Goal: Communication & Community: Answer question/provide support

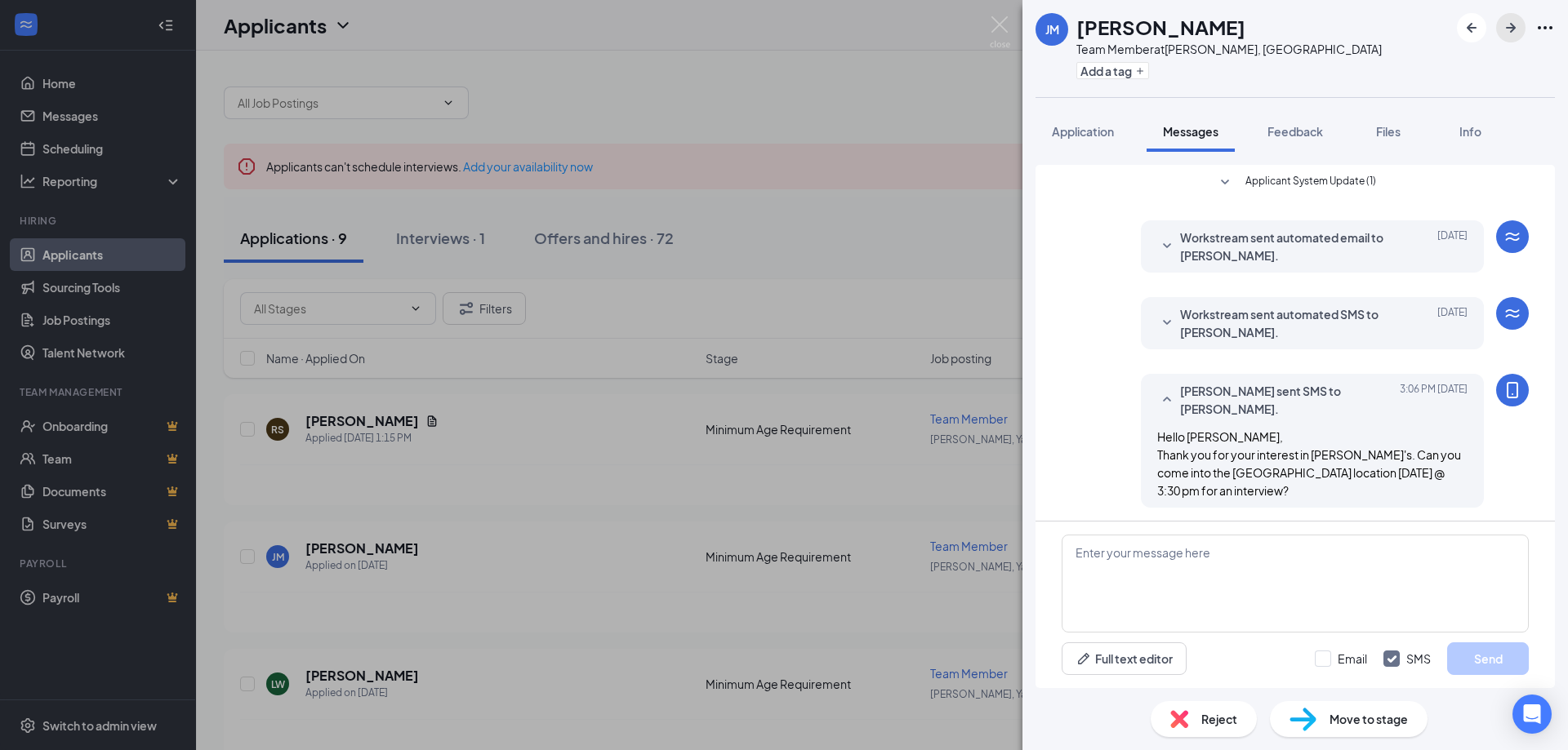
click at [1513, 31] on icon "ArrowRight" at bounding box center [1511, 28] width 20 height 20
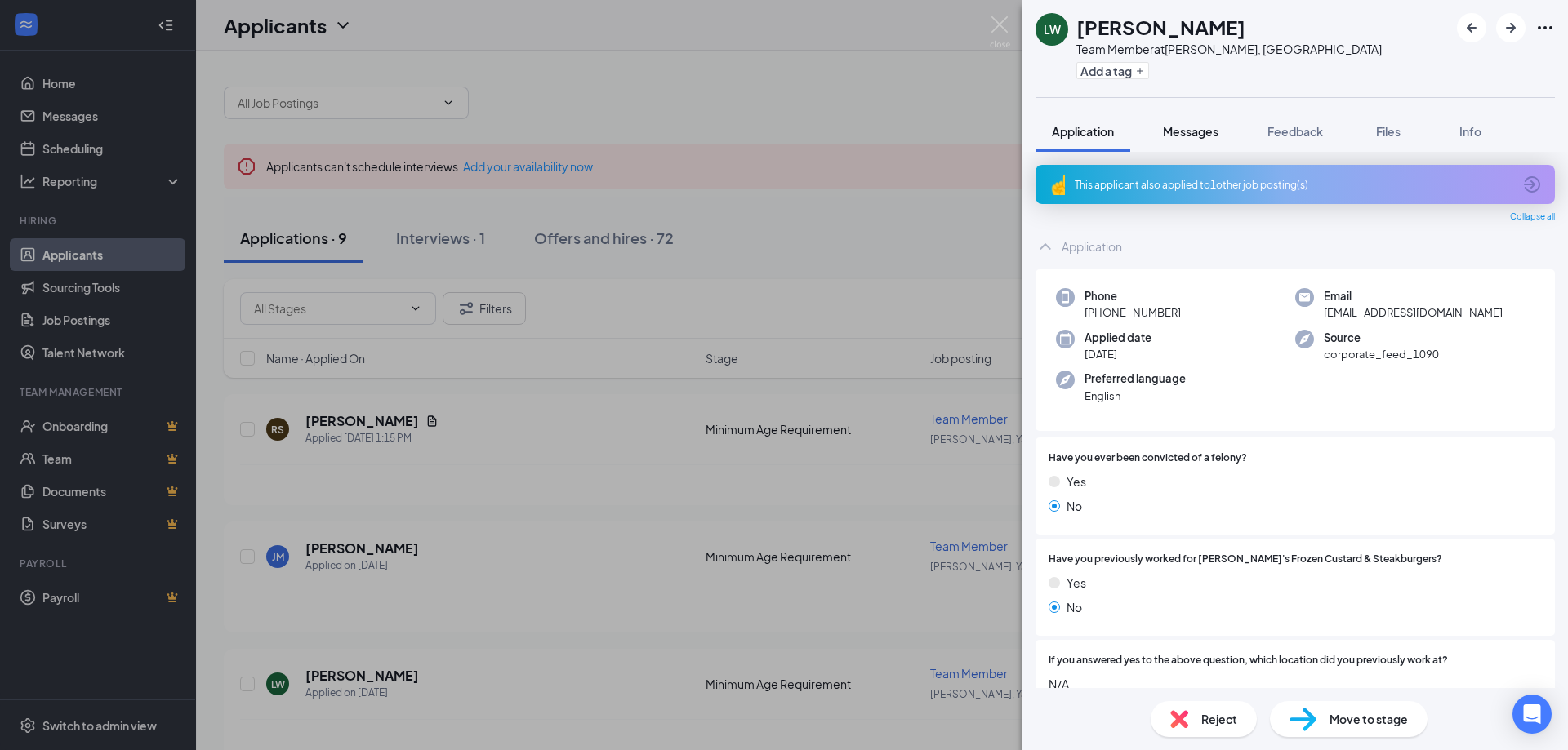
click at [1190, 138] on div "Messages" at bounding box center [1190, 131] width 55 height 17
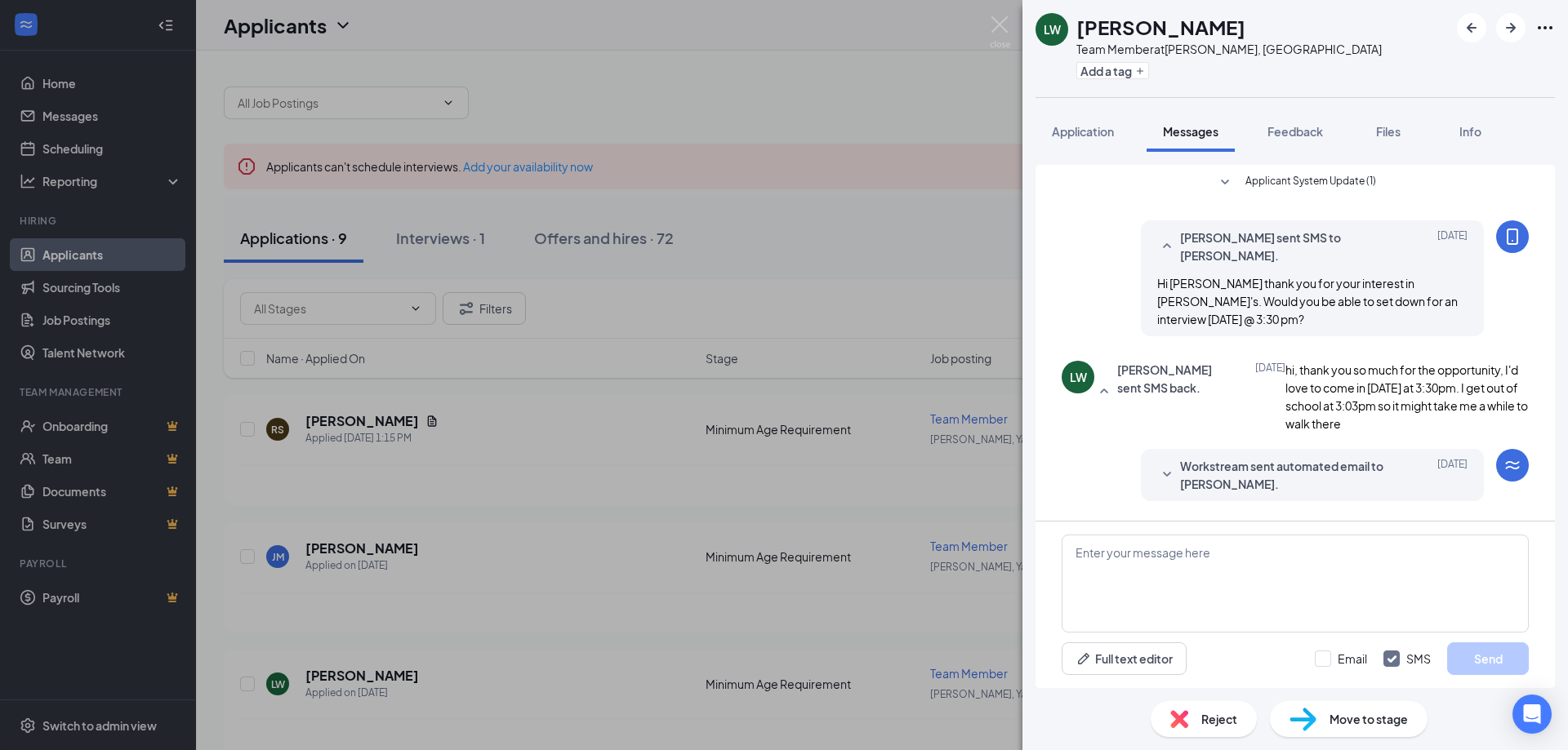
scroll to position [373, 0]
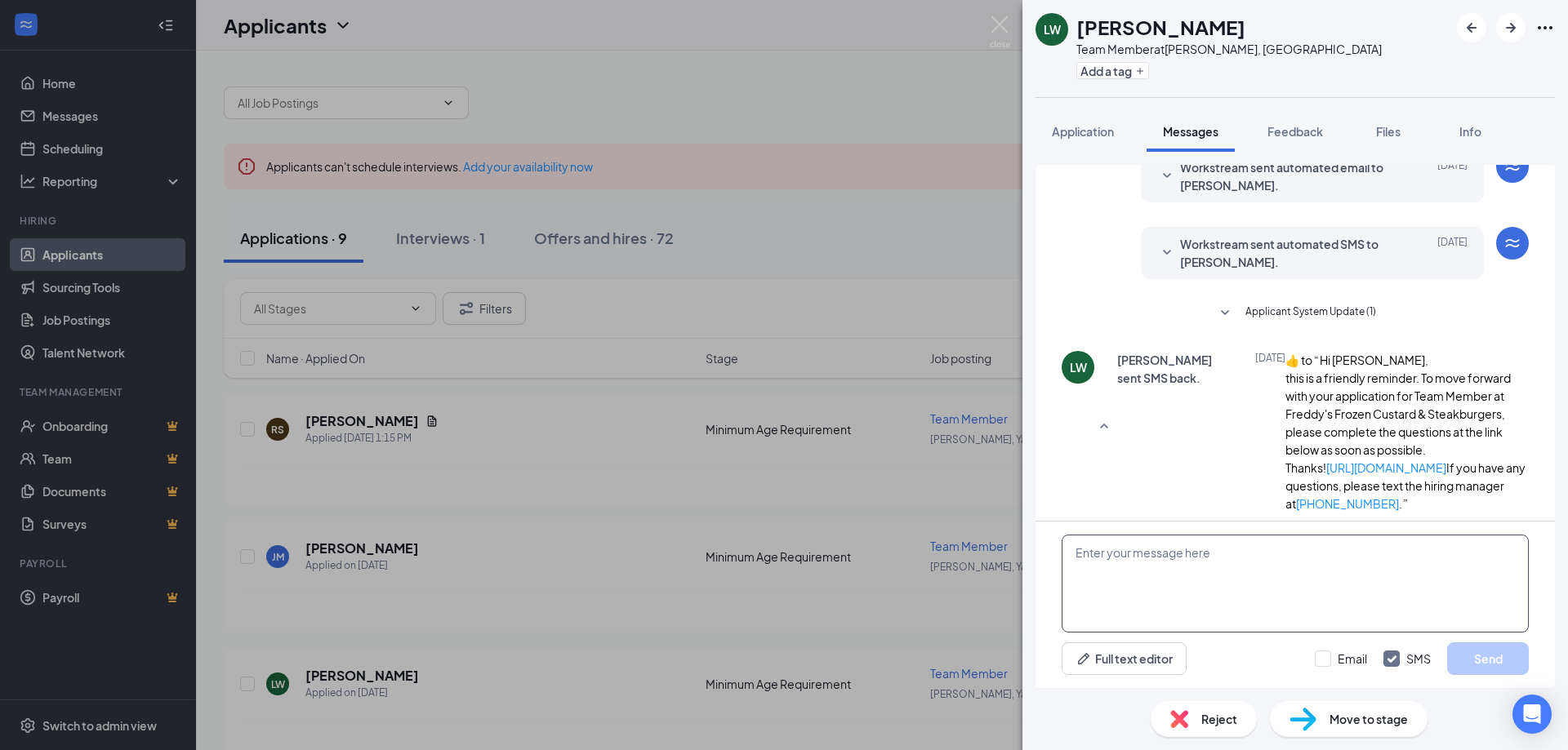
click at [1130, 583] on textarea at bounding box center [1296, 582] width 467 height 98
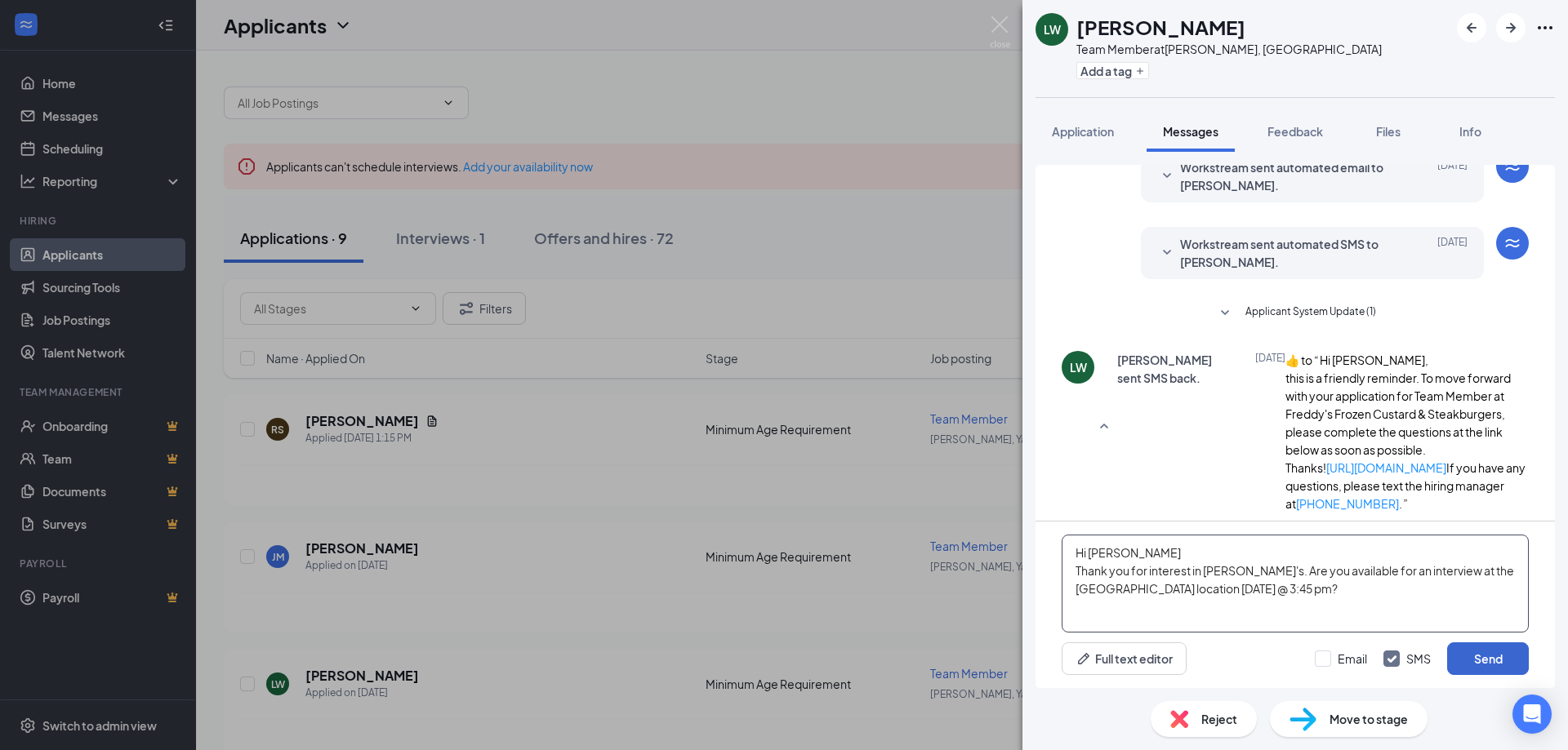
type textarea "Hi [PERSON_NAME] Thank you for interest in [PERSON_NAME]'s. Are you available f…"
click at [1493, 661] on button "Send" at bounding box center [1487, 658] width 82 height 33
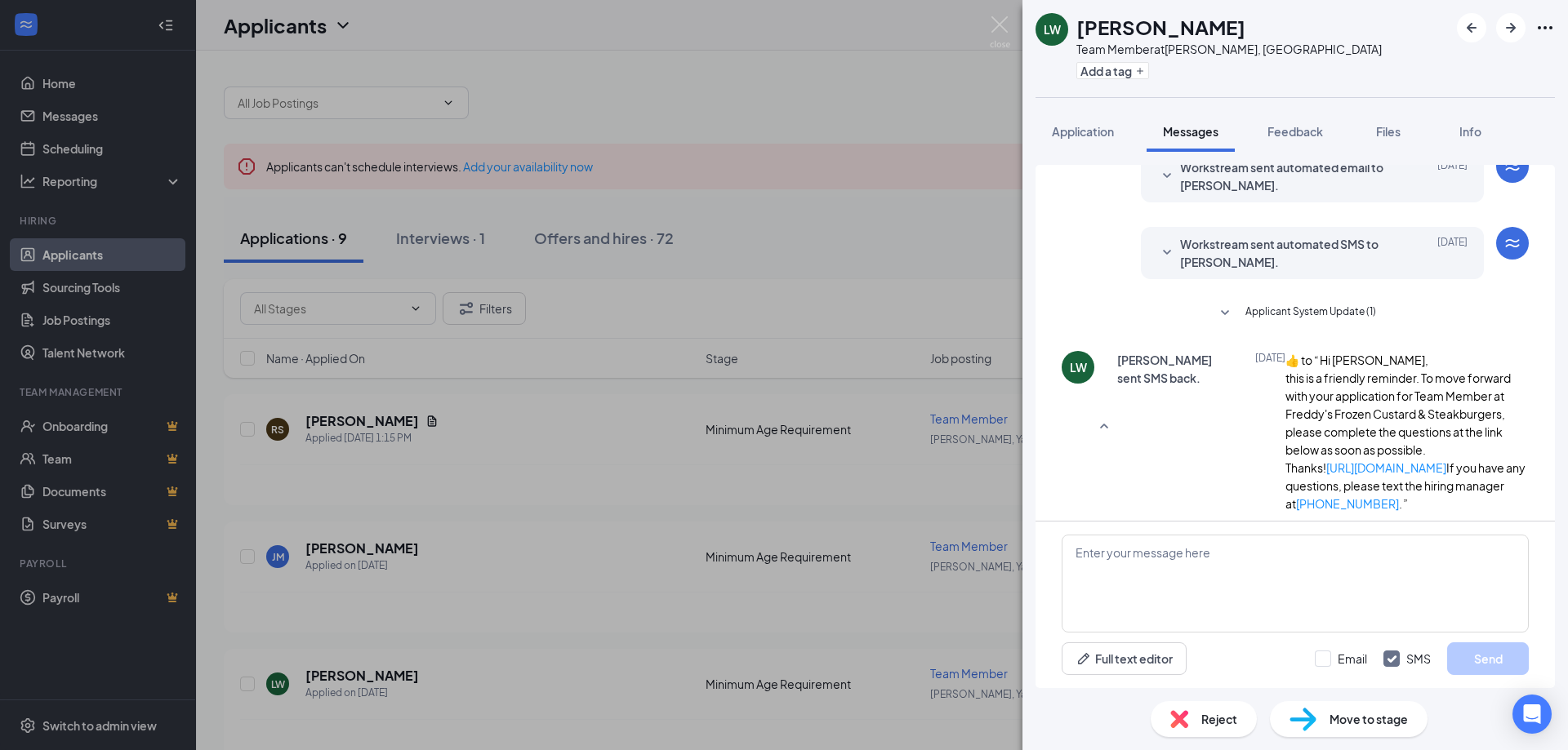
scroll to position [514, 0]
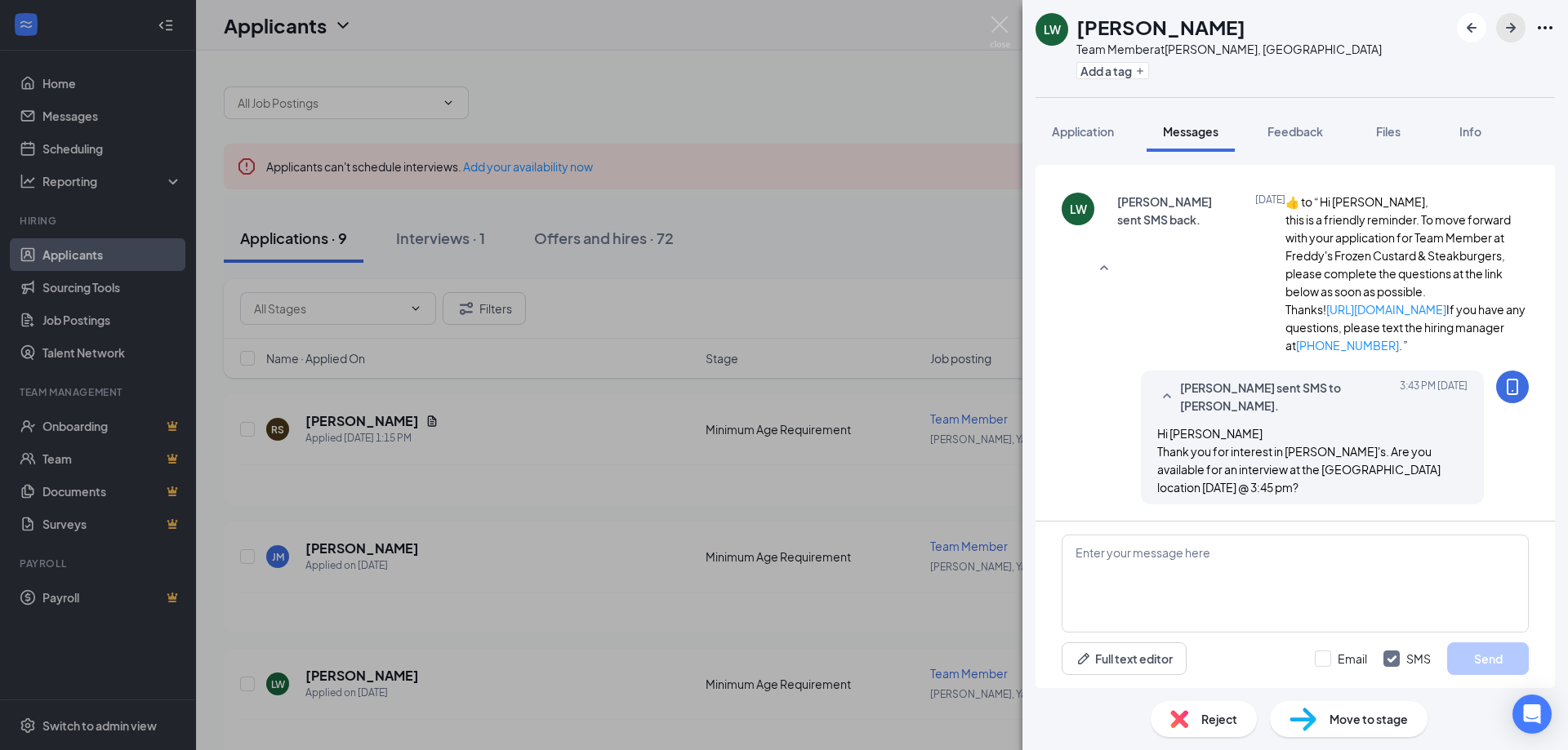
click at [1512, 31] on icon "ArrowRight" at bounding box center [1511, 28] width 10 height 10
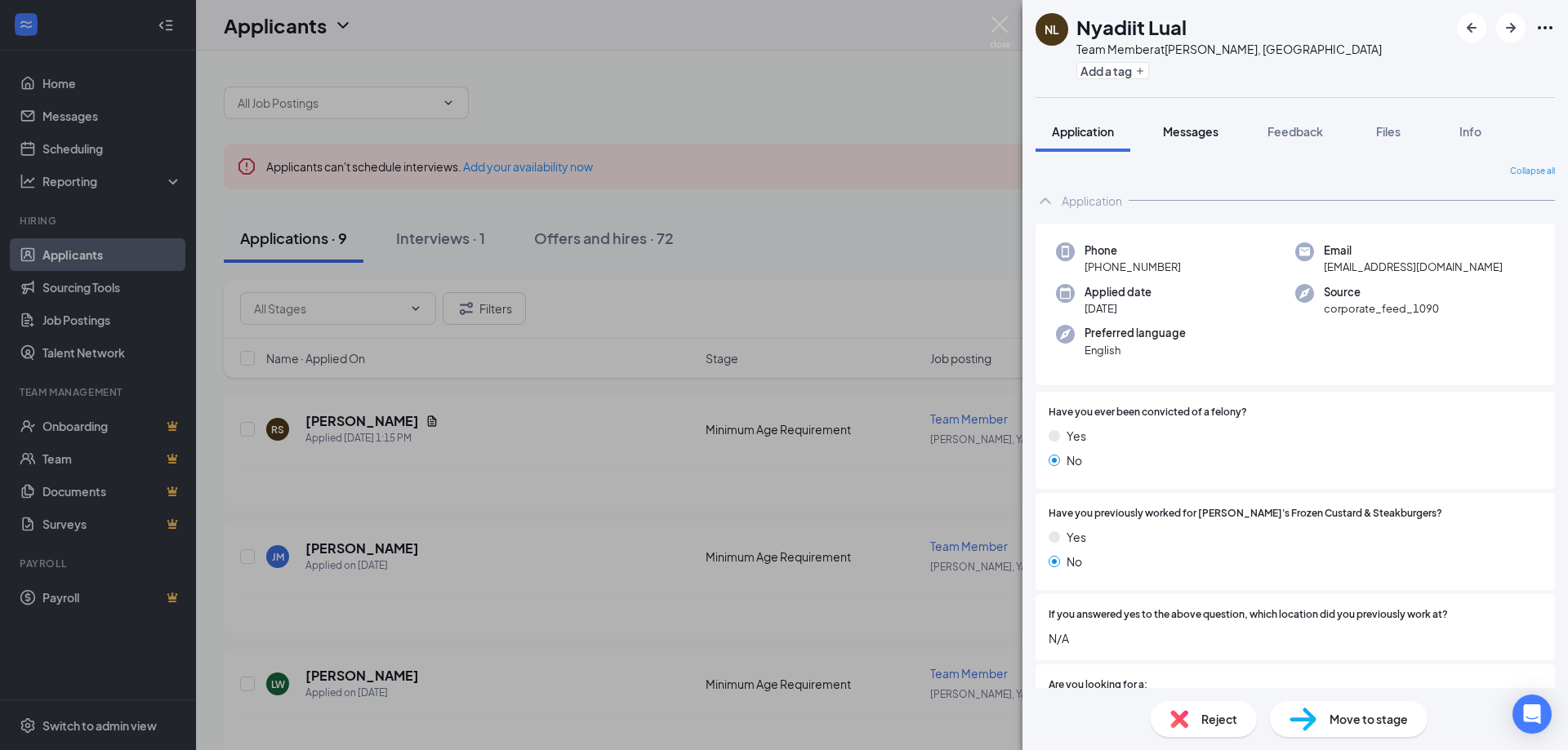
click at [1195, 128] on span "Messages" at bounding box center [1190, 131] width 55 height 15
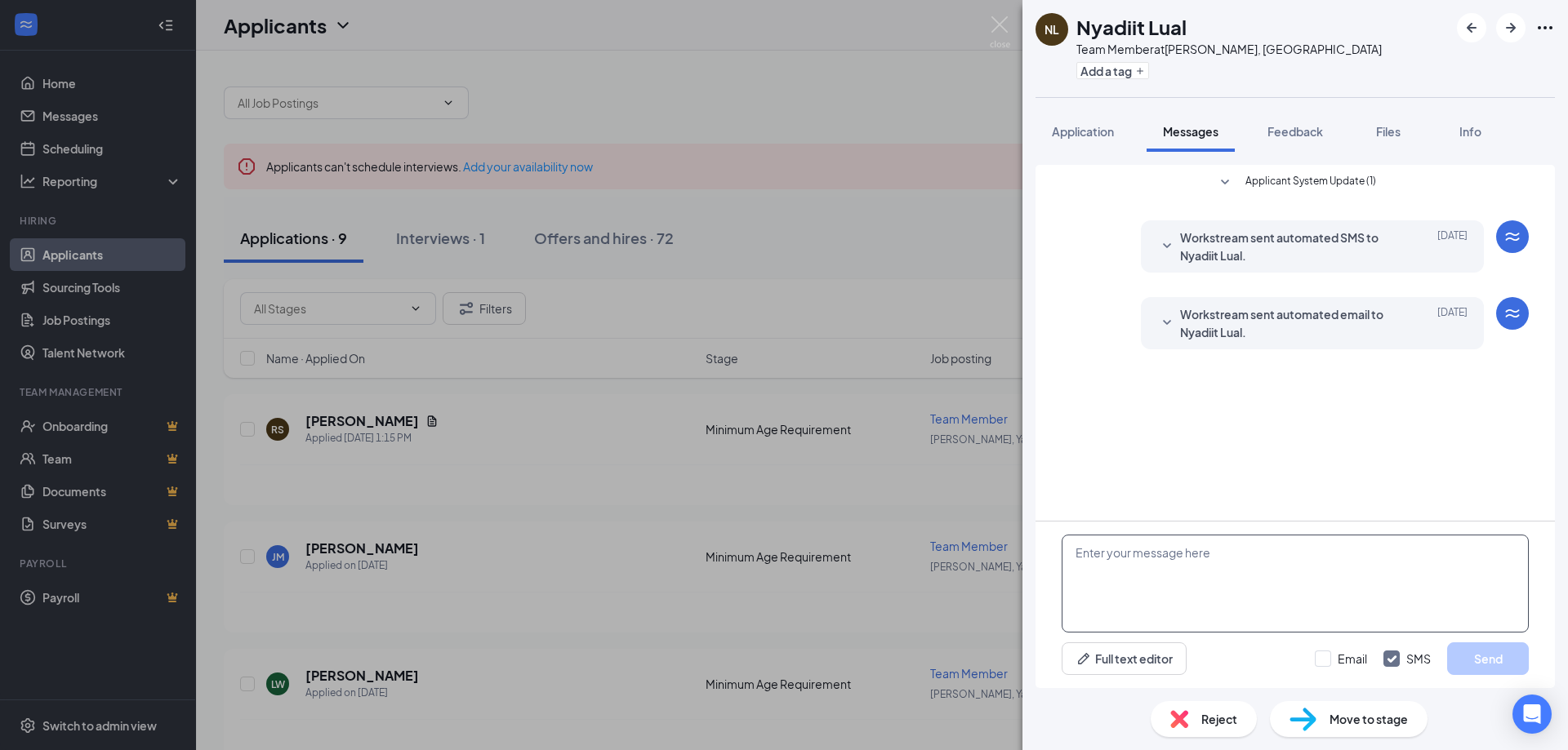
click at [1155, 563] on textarea at bounding box center [1296, 582] width 467 height 98
click at [1198, 579] on textarea "Hi [PERSON_NAME] Thank you for your ineterset" at bounding box center [1296, 582] width 467 height 98
click at [1287, 563] on textarea "Hi [PERSON_NAME] Thank you for your interest in [PERSON_NAME]'s. Eould you be a…" at bounding box center [1296, 582] width 467 height 98
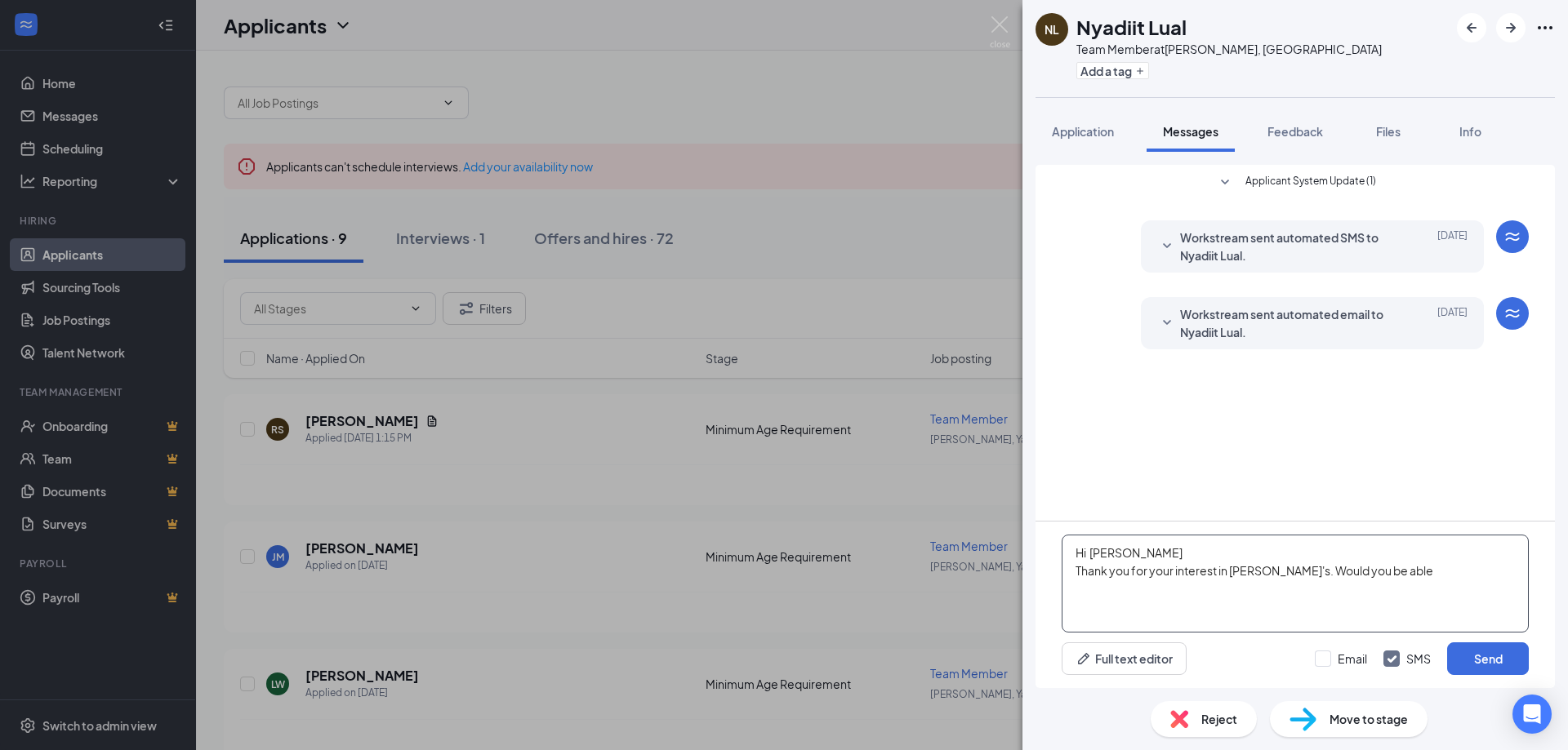
click at [1388, 578] on textarea "Hi [PERSON_NAME] Thank you for your interest in [PERSON_NAME]'s. Would you be a…" at bounding box center [1296, 582] width 467 height 98
type textarea "Hi [PERSON_NAME] Thank you for your interest in [PERSON_NAME]'s. Would you be a…"
click at [1470, 650] on button "Send" at bounding box center [1487, 658] width 82 height 33
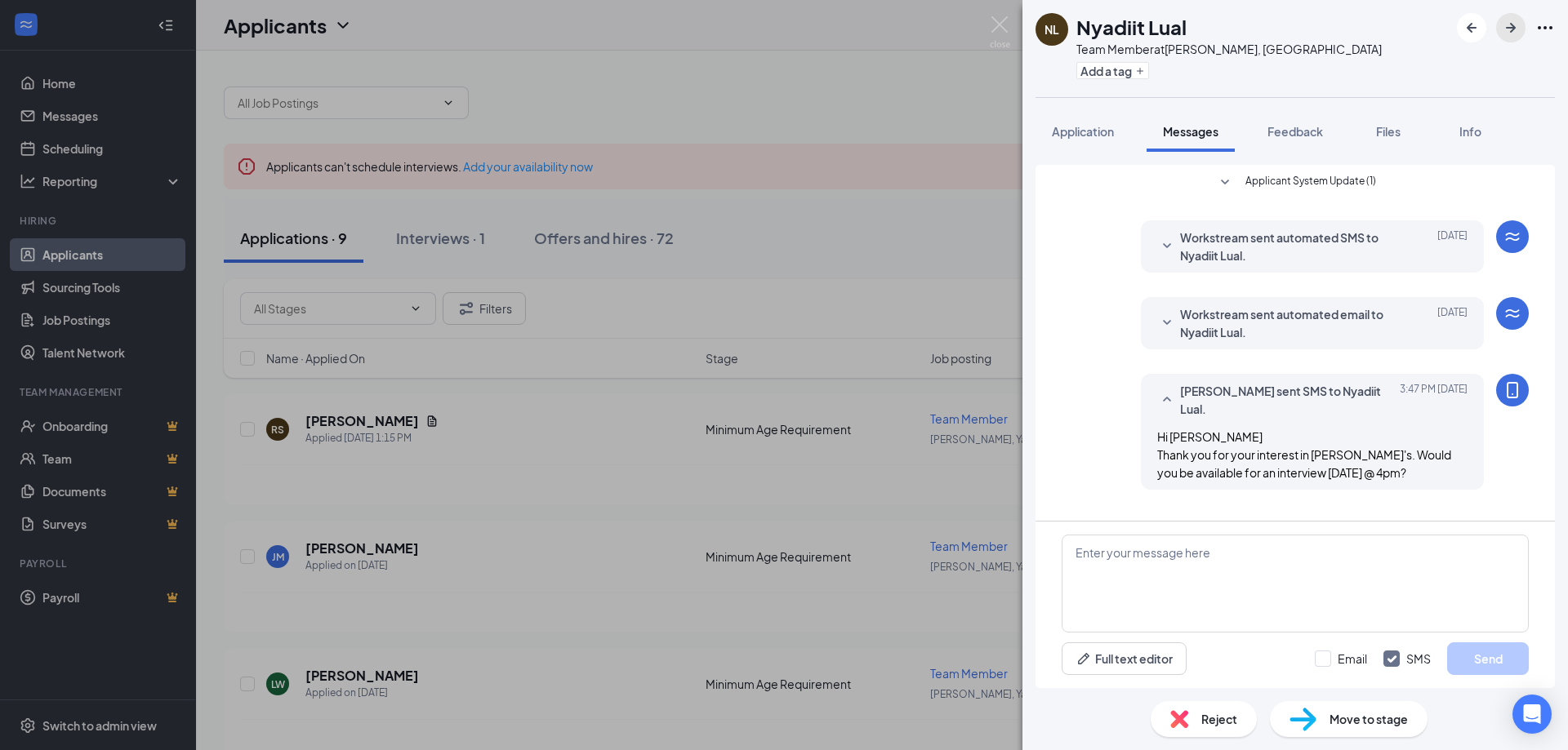
click at [1517, 27] on icon "ArrowRight" at bounding box center [1511, 28] width 20 height 20
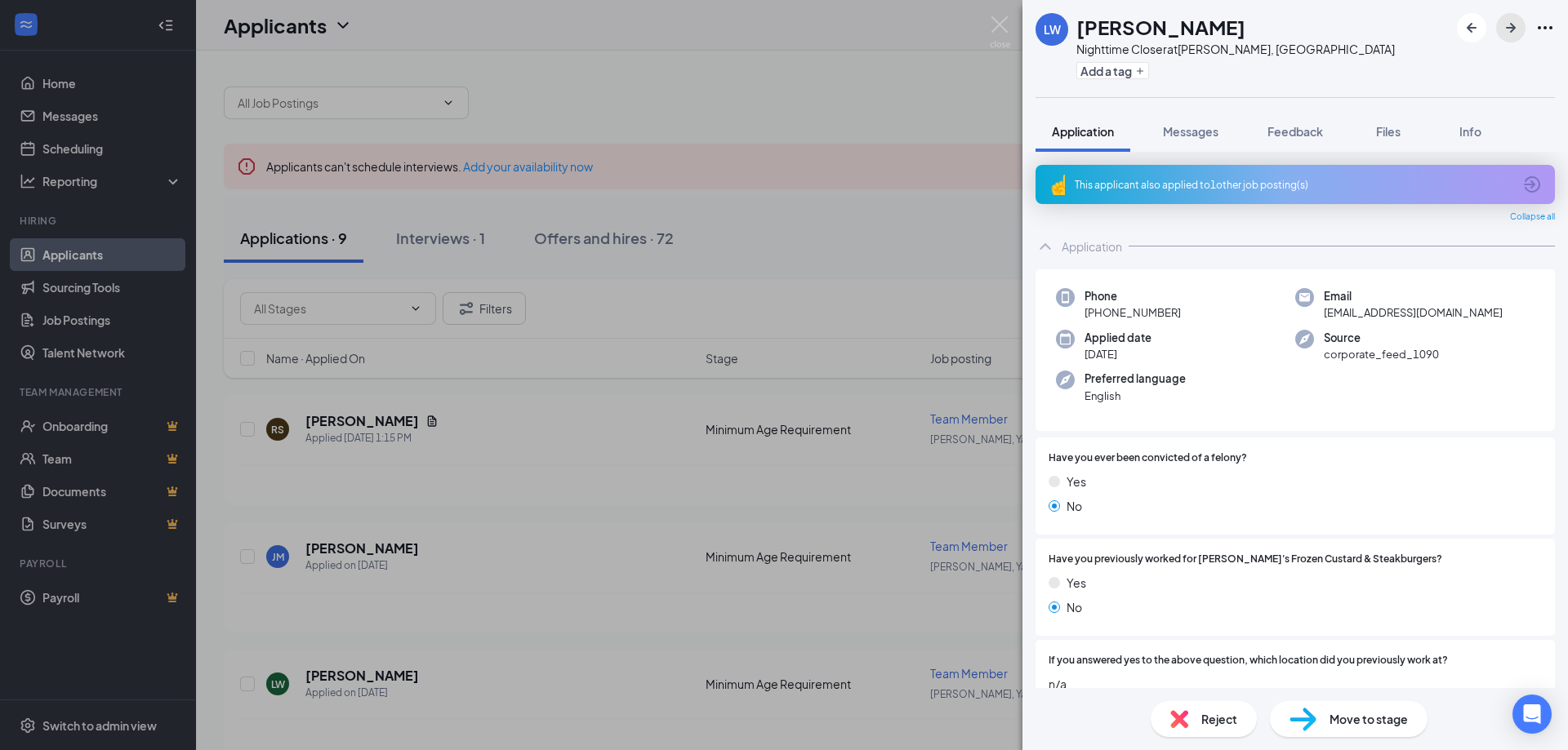
click at [1513, 19] on icon "ArrowRight" at bounding box center [1511, 28] width 20 height 20
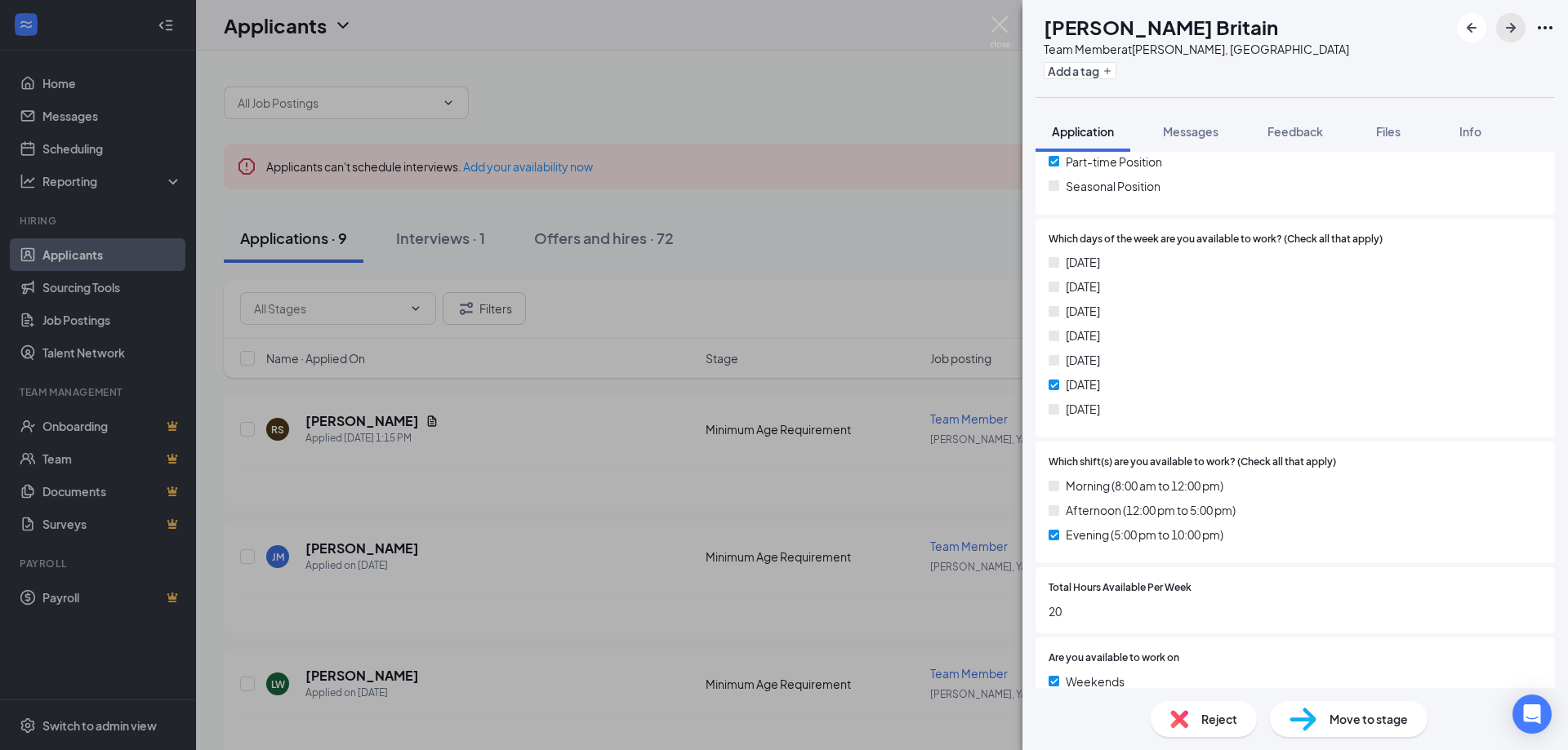
scroll to position [164, 0]
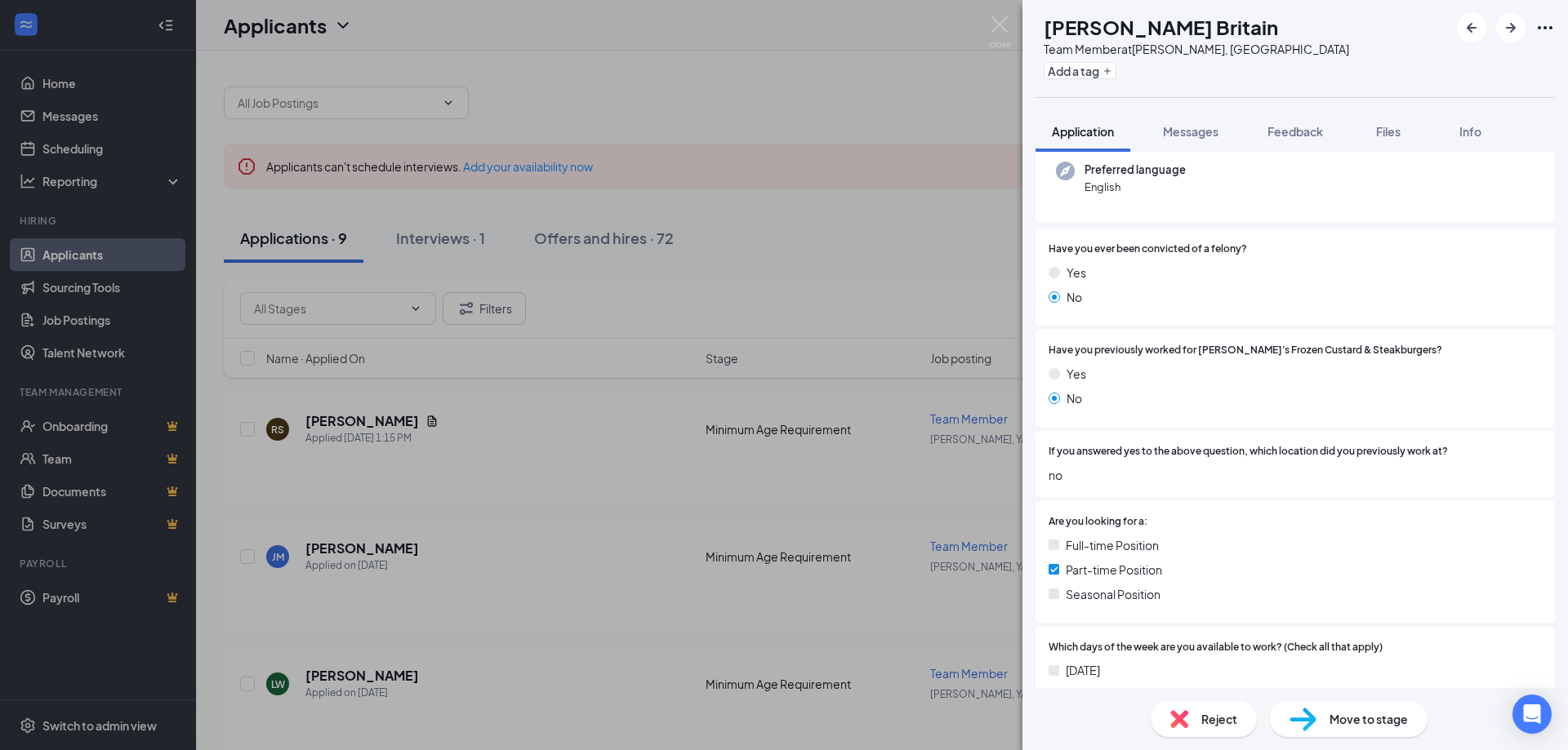
click at [1240, 714] on div "Reject" at bounding box center [1204, 718] width 107 height 35
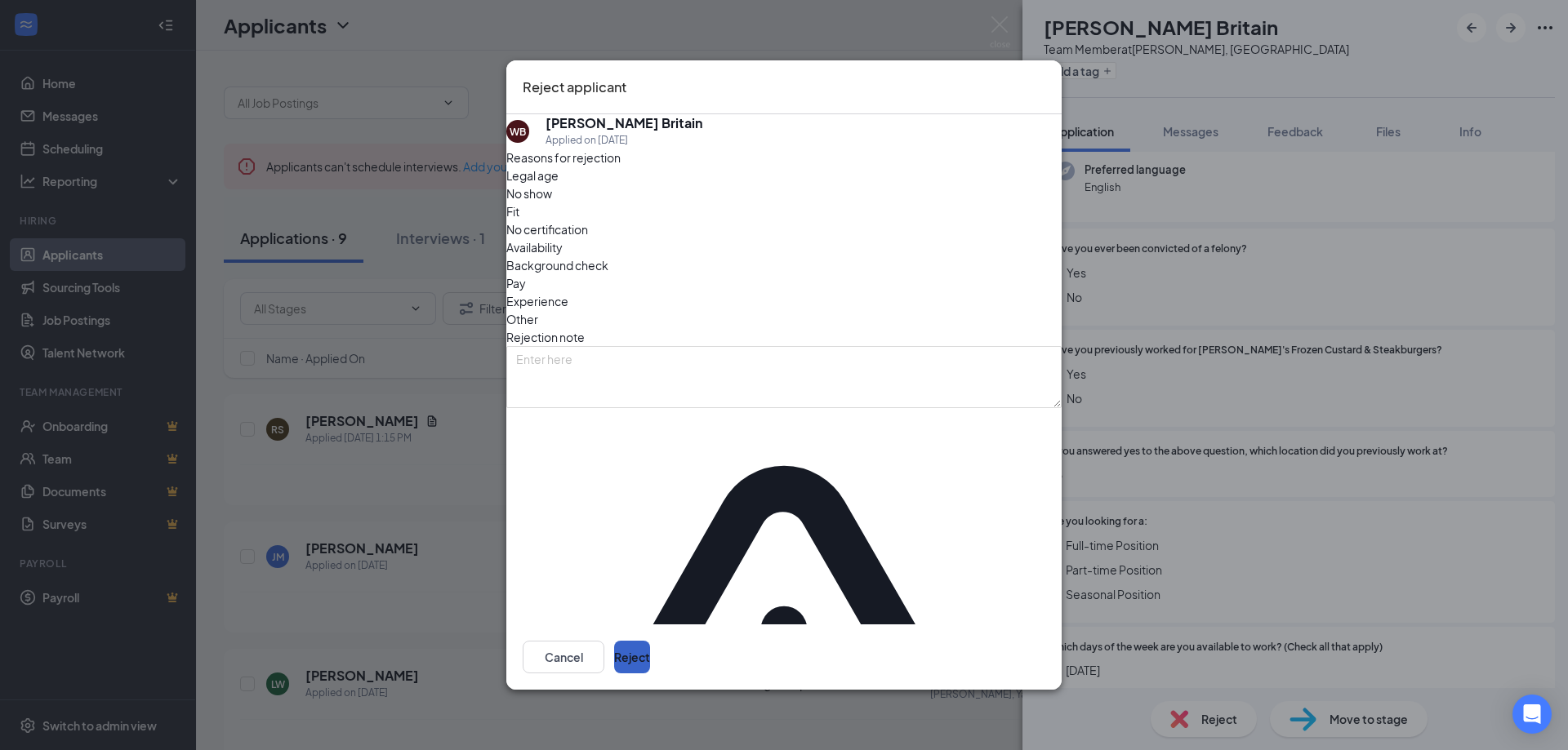
click at [650, 641] on button "Reject" at bounding box center [632, 656] width 36 height 33
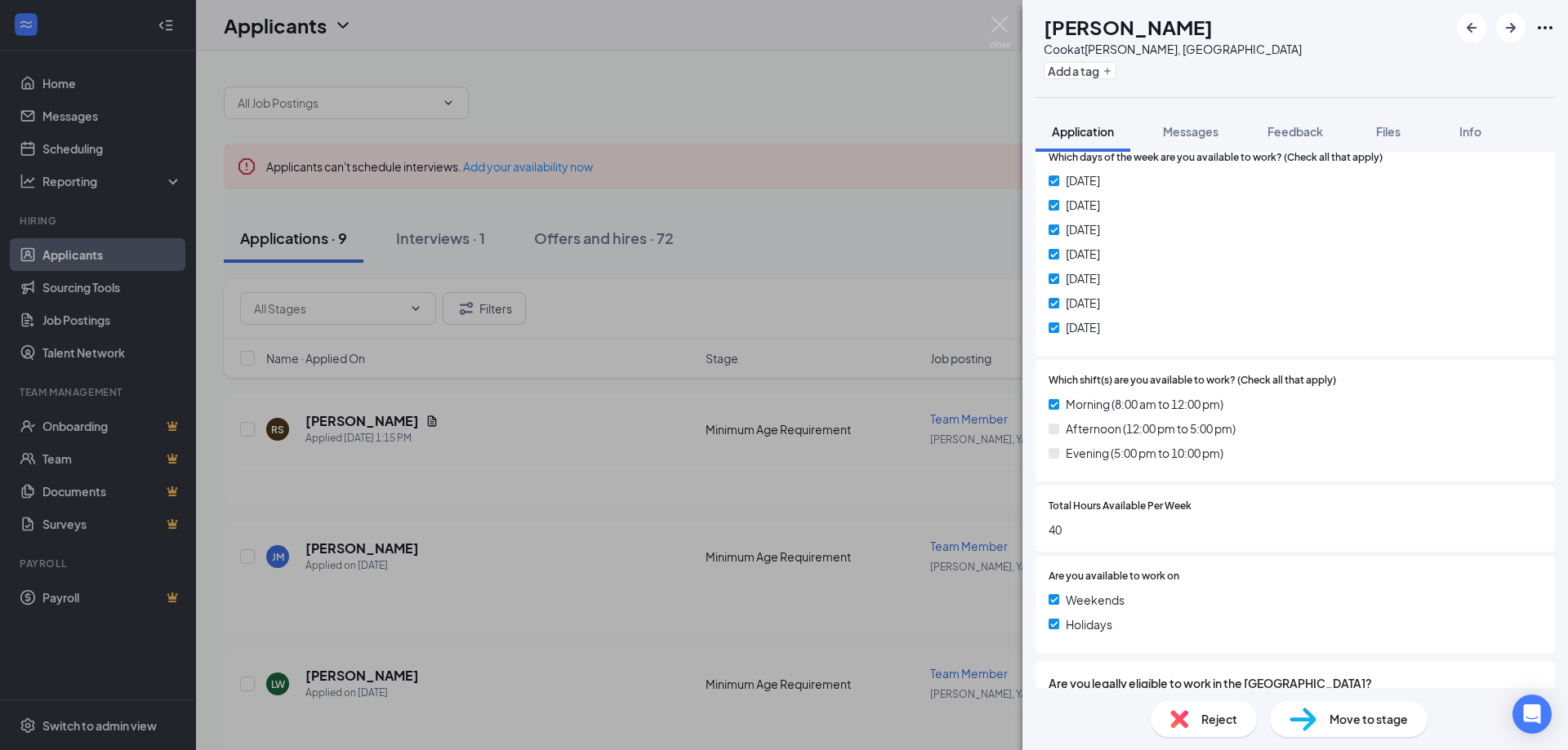
scroll to position [572, 0]
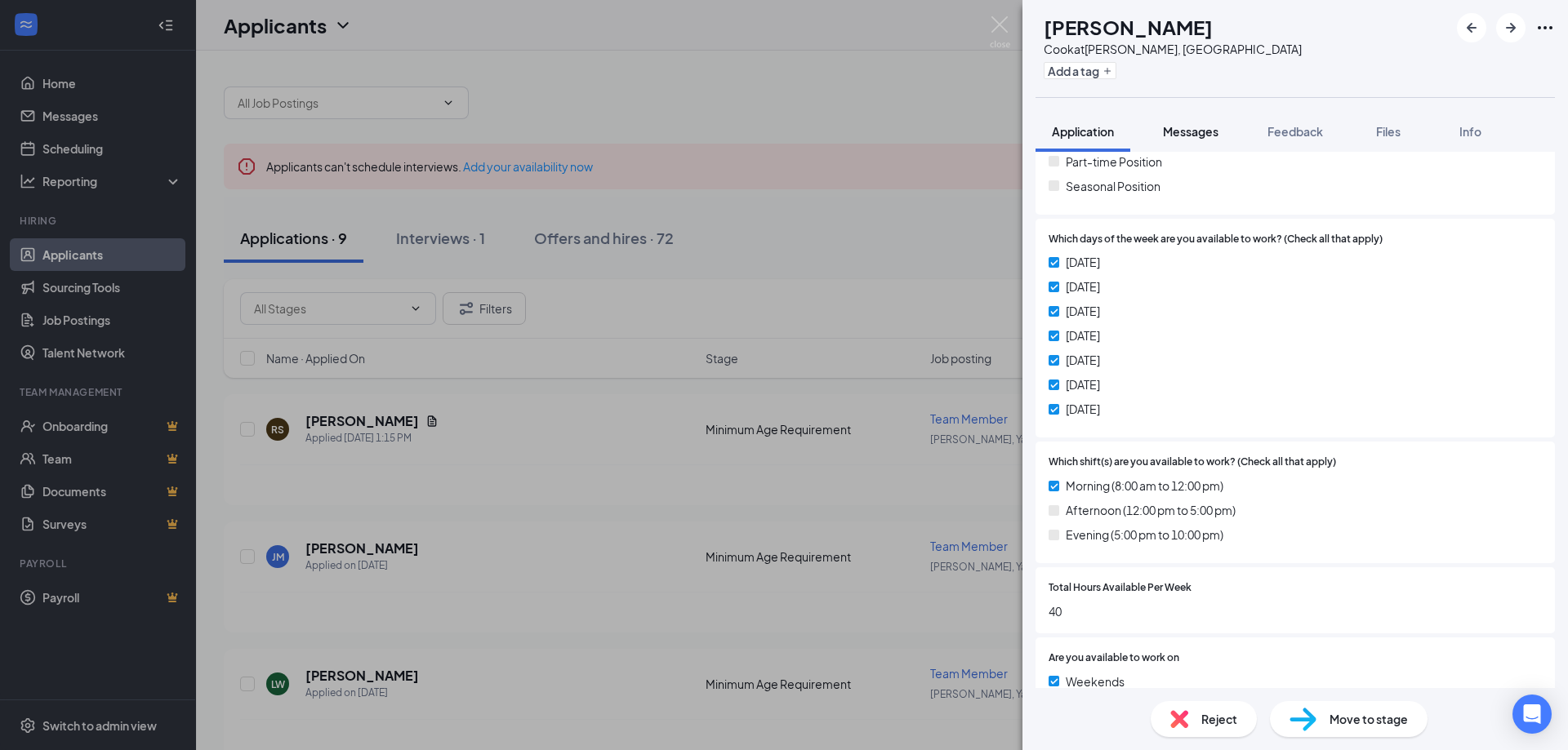
click at [1185, 132] on span "Messages" at bounding box center [1190, 131] width 55 height 15
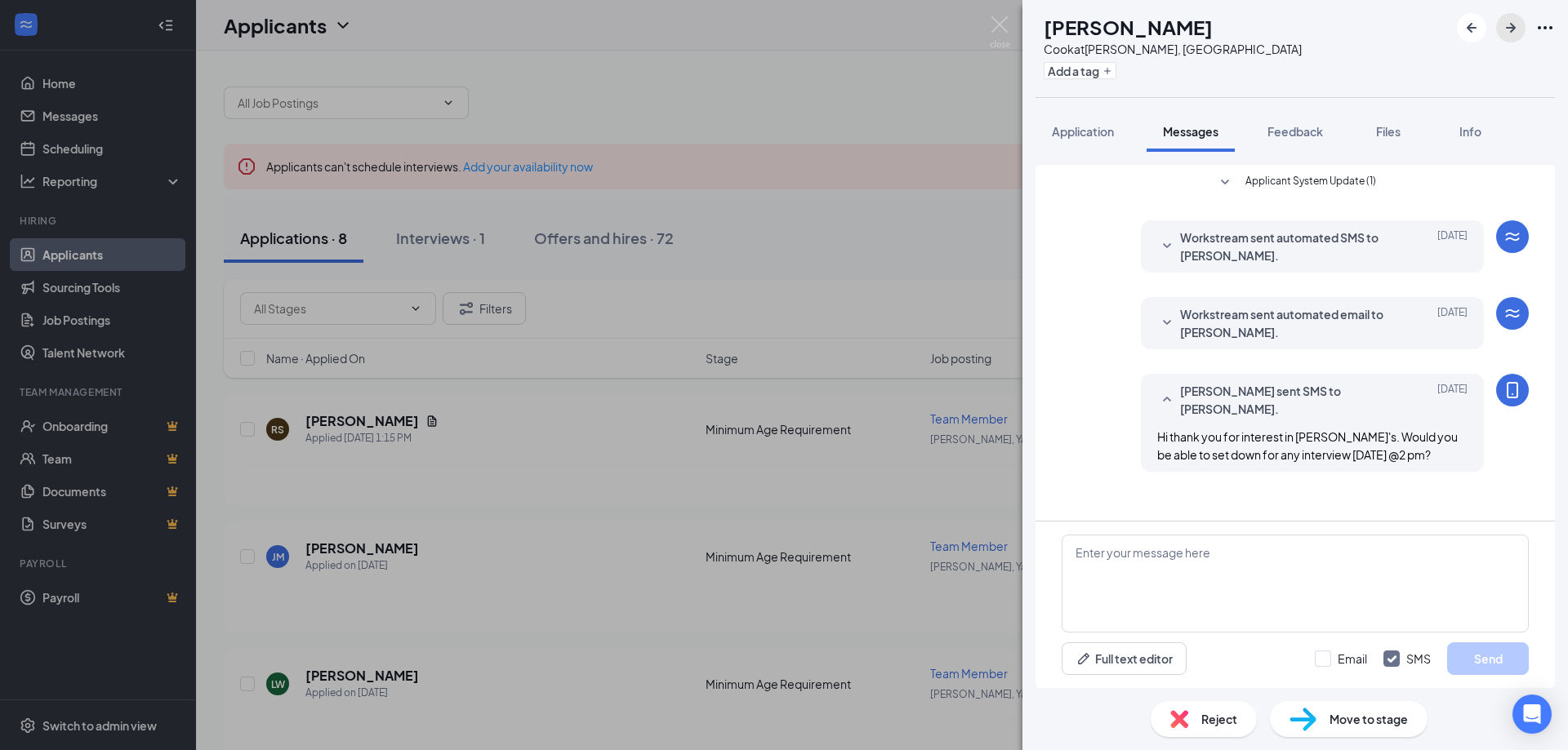
click at [1508, 36] on icon "ArrowRight" at bounding box center [1511, 28] width 20 height 20
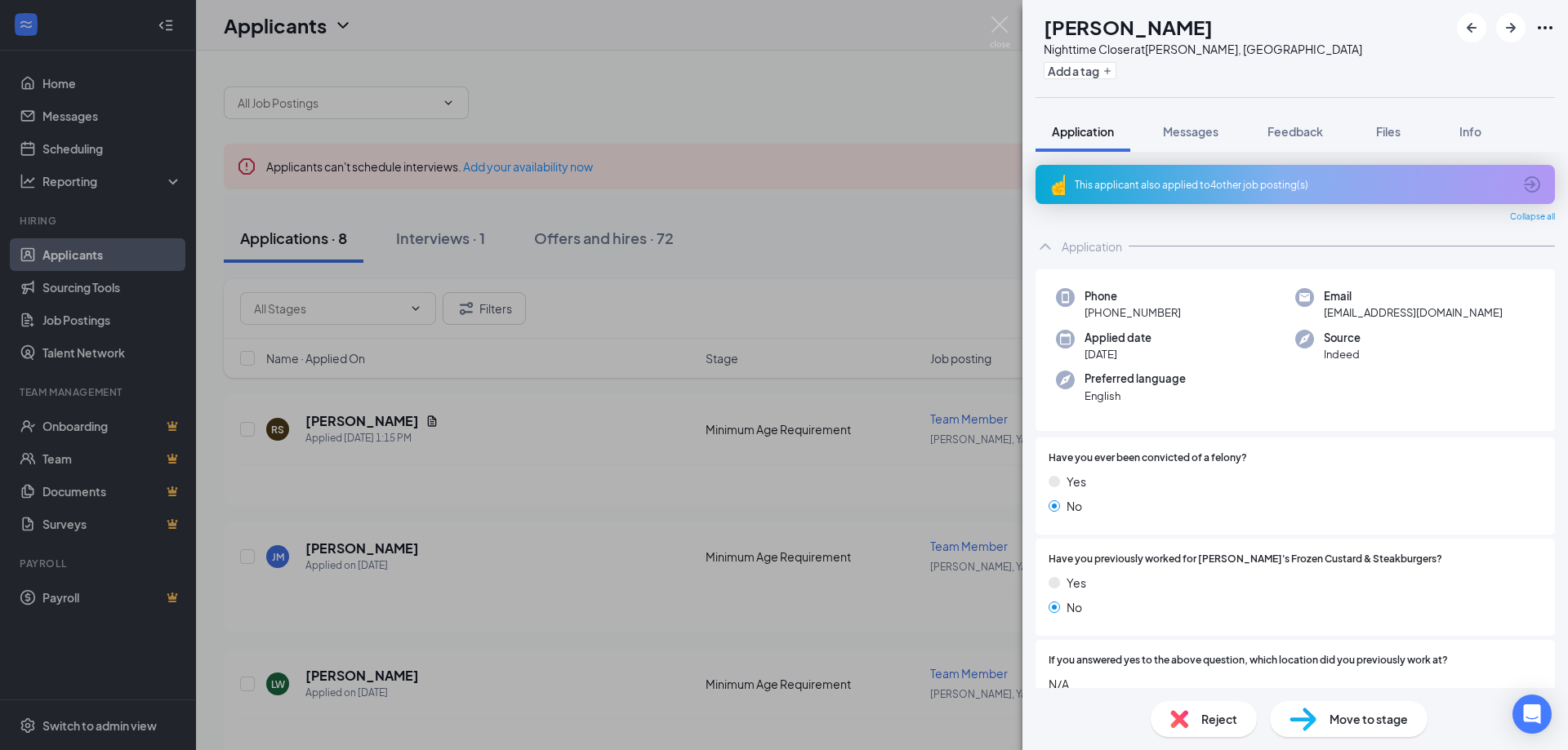
click at [1257, 170] on div "This applicant also applied to 4 other job posting(s)" at bounding box center [1295, 184] width 520 height 39
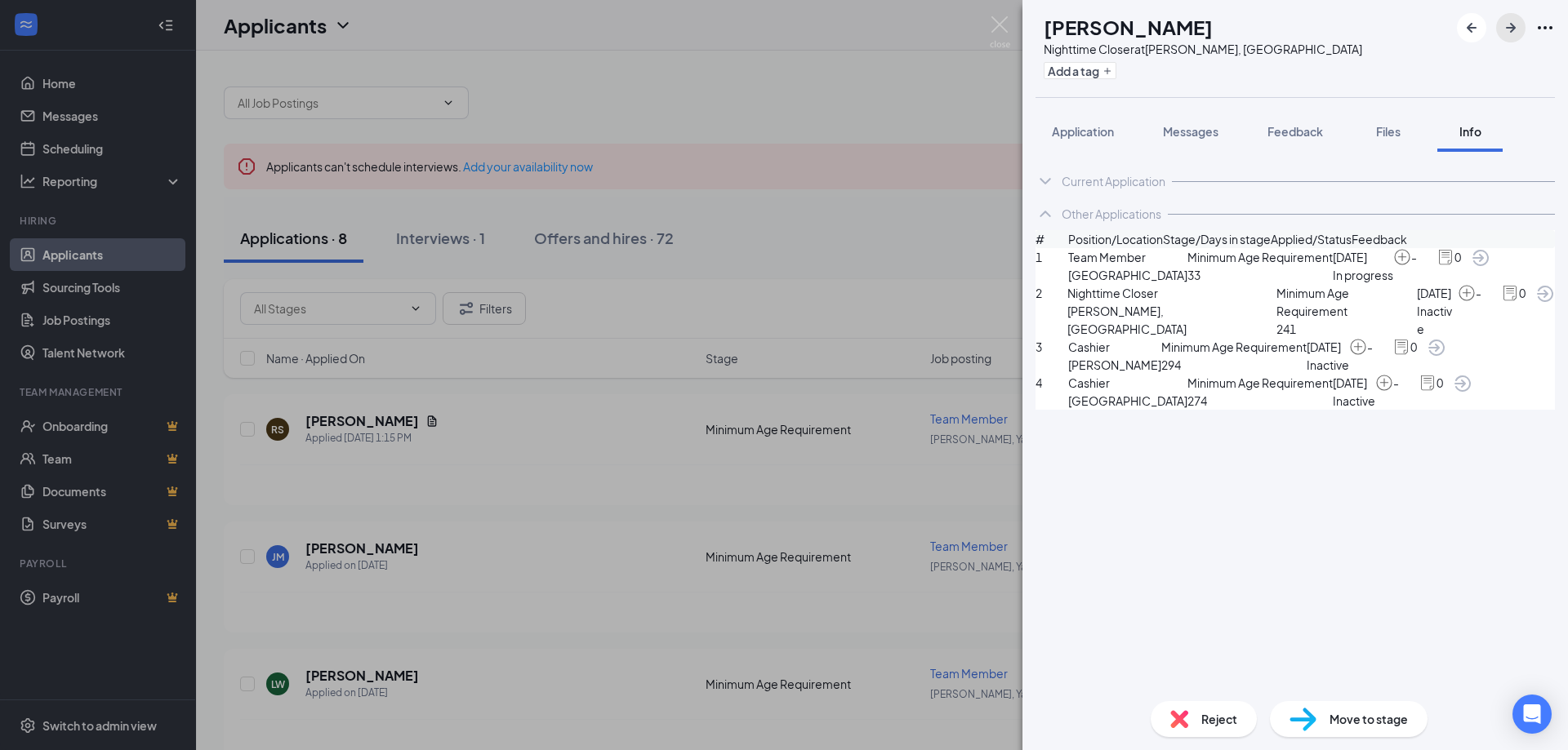
click at [1514, 33] on icon "ArrowRight" at bounding box center [1511, 28] width 20 height 20
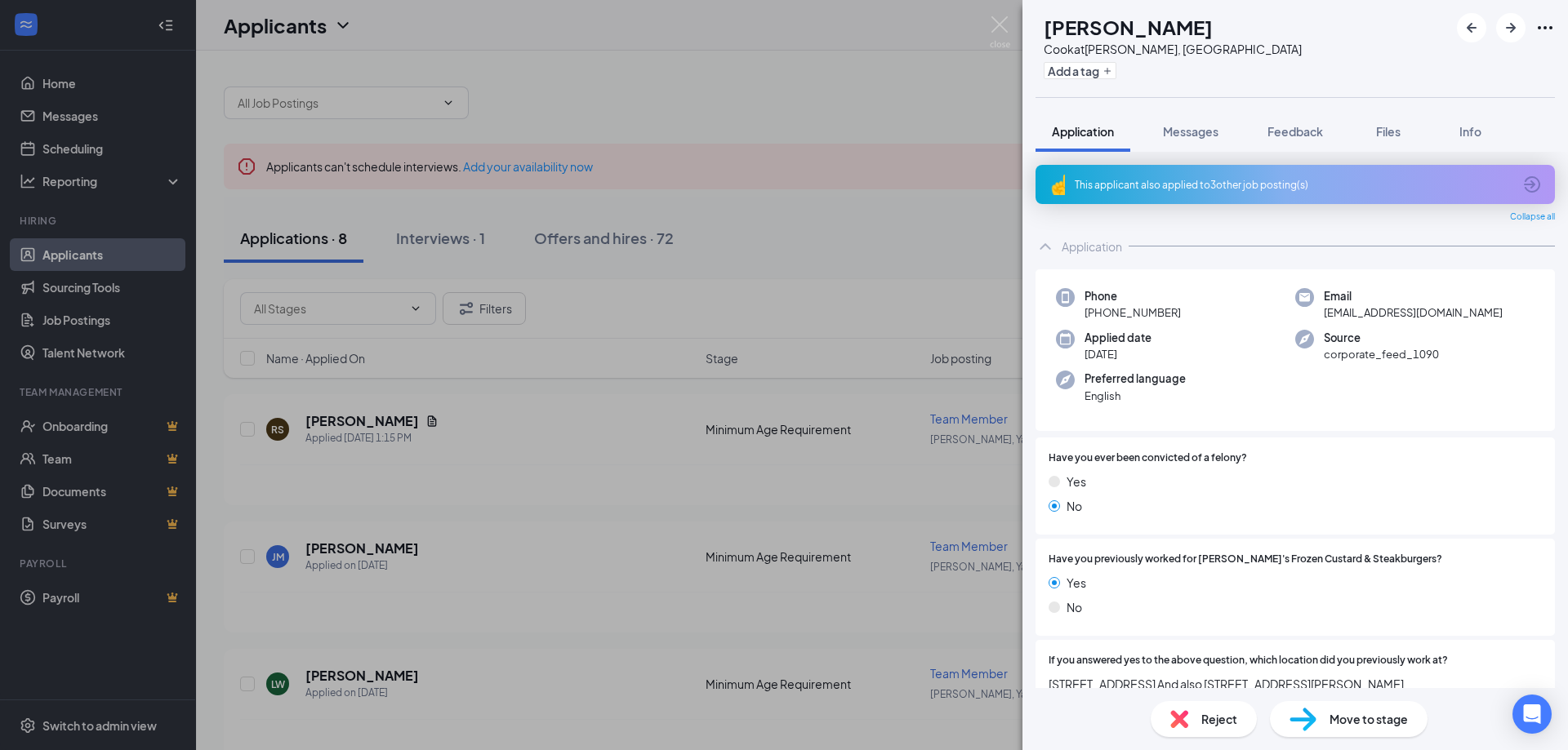
click at [1232, 192] on div "This applicant also applied to 3 other job posting(s)" at bounding box center [1295, 184] width 520 height 39
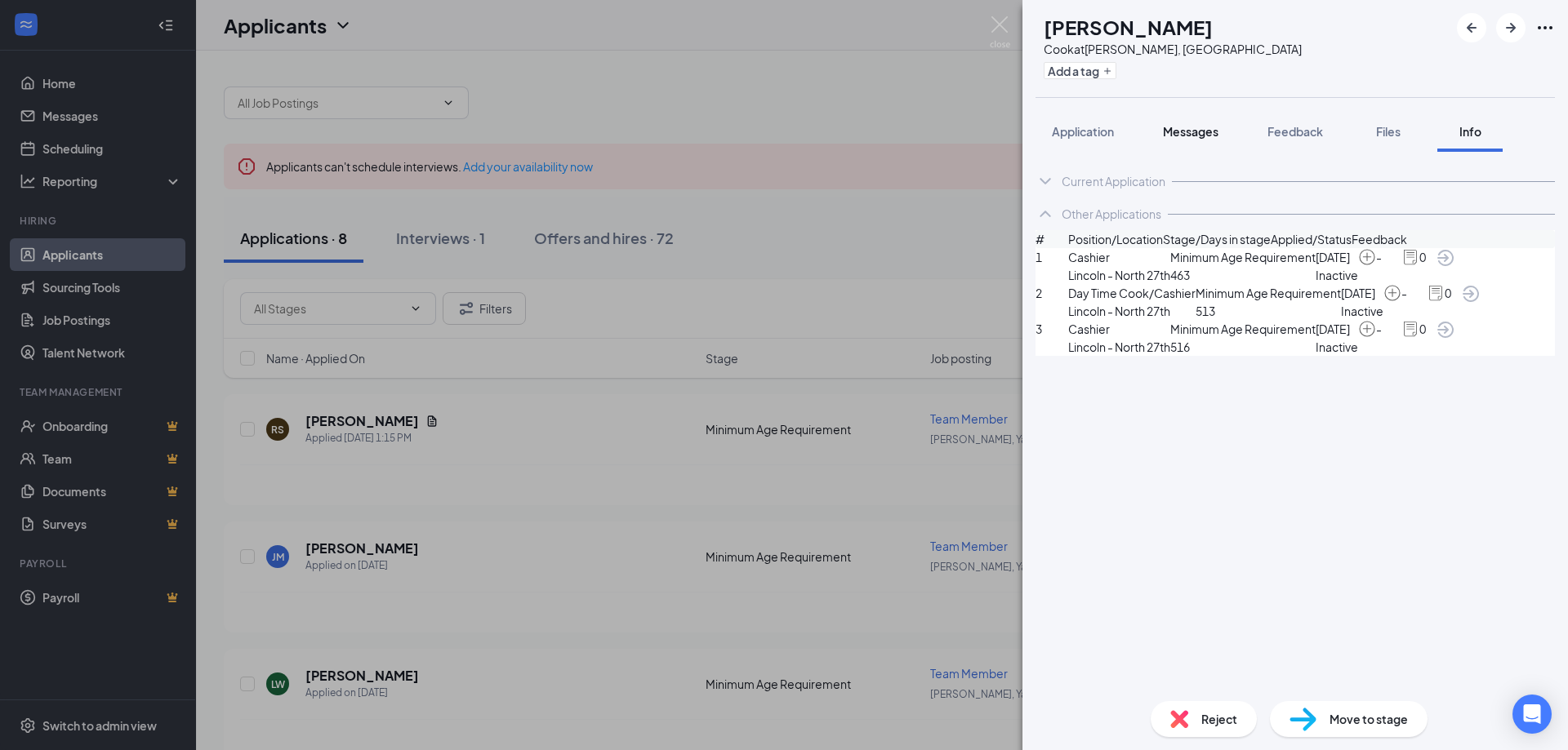
click at [1176, 135] on span "Messages" at bounding box center [1190, 131] width 55 height 15
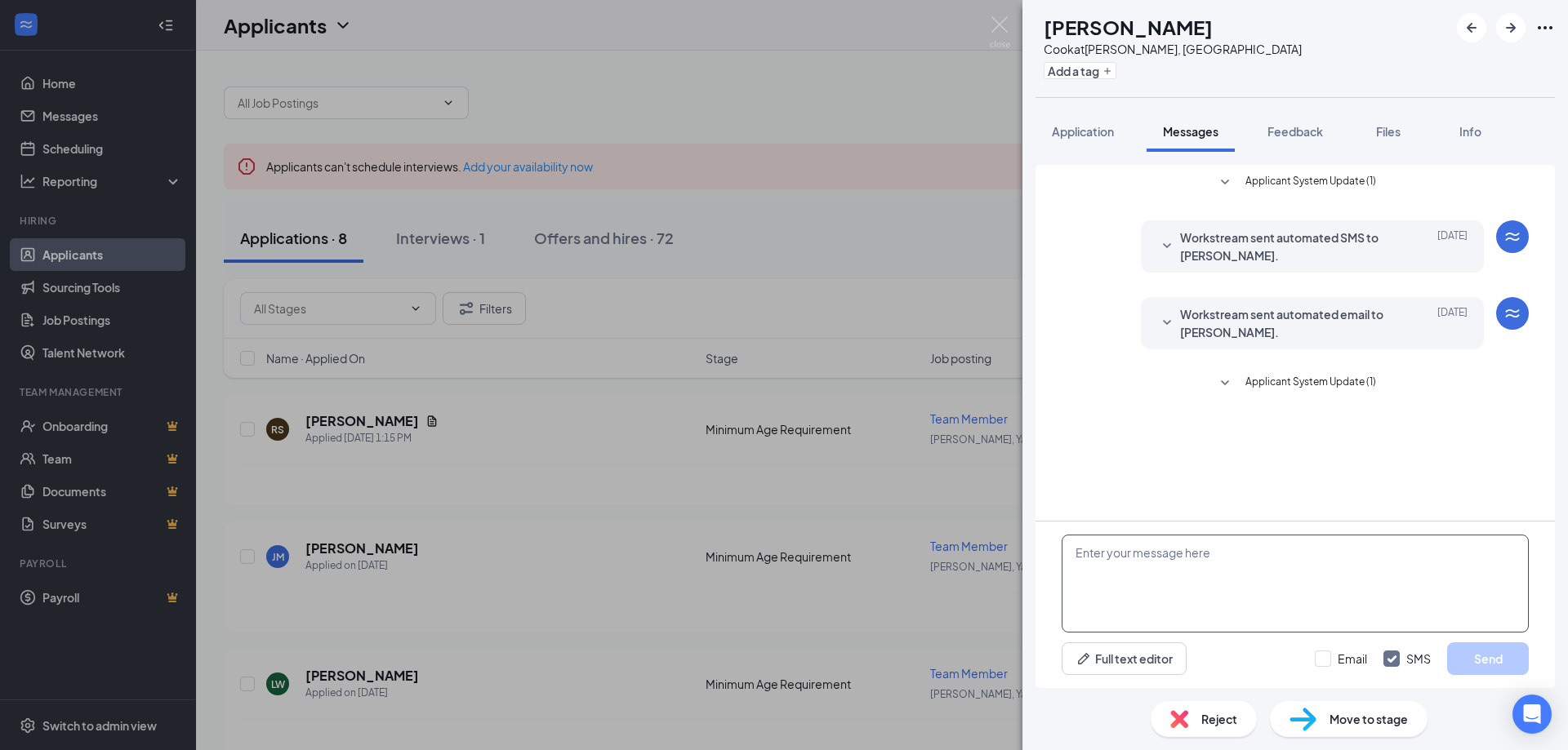
click at [1123, 555] on textarea at bounding box center [1296, 582] width 467 height 98
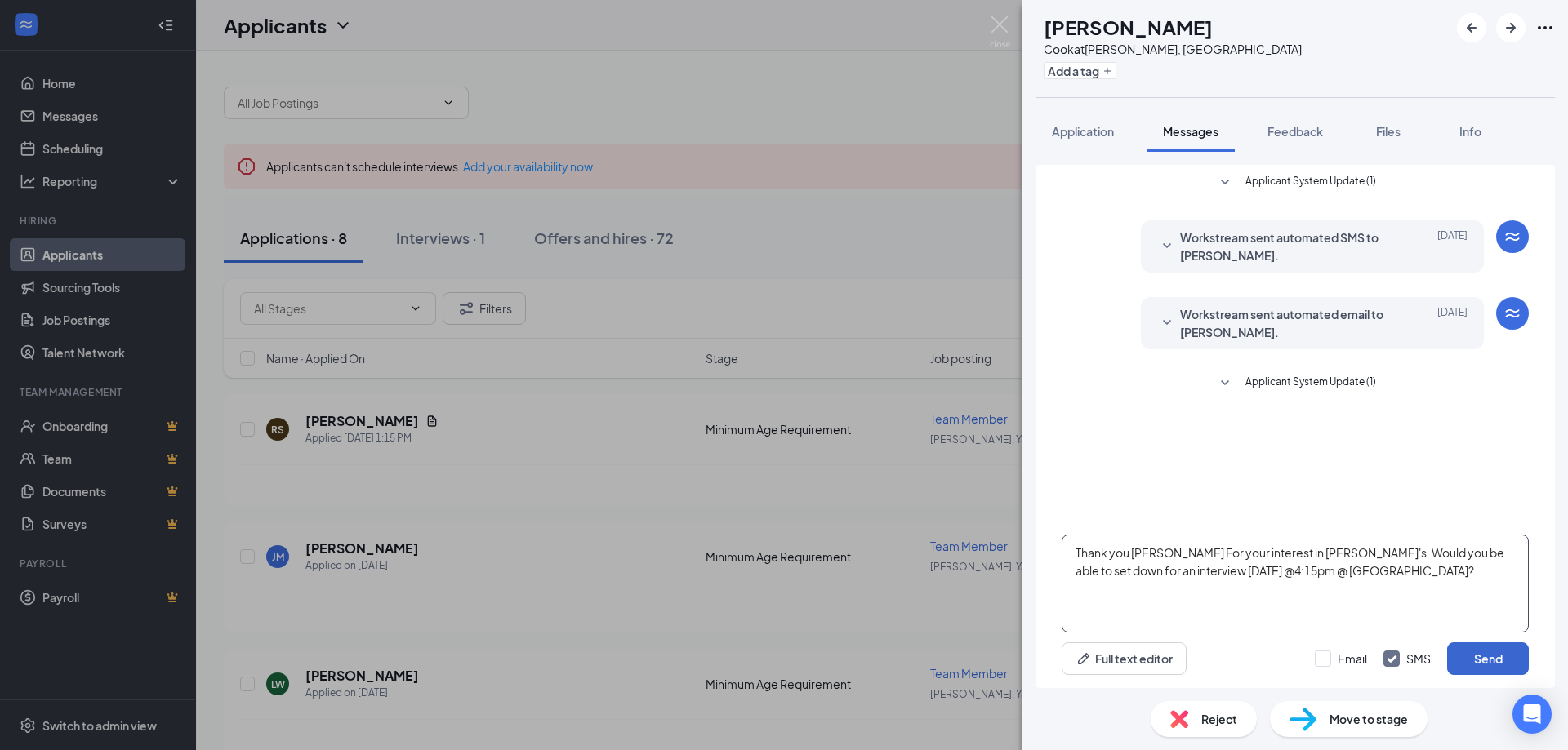
type textarea "Thank you [PERSON_NAME] For your interest in [PERSON_NAME]'s. Would you be able…"
click at [1510, 656] on button "Send" at bounding box center [1487, 658] width 82 height 33
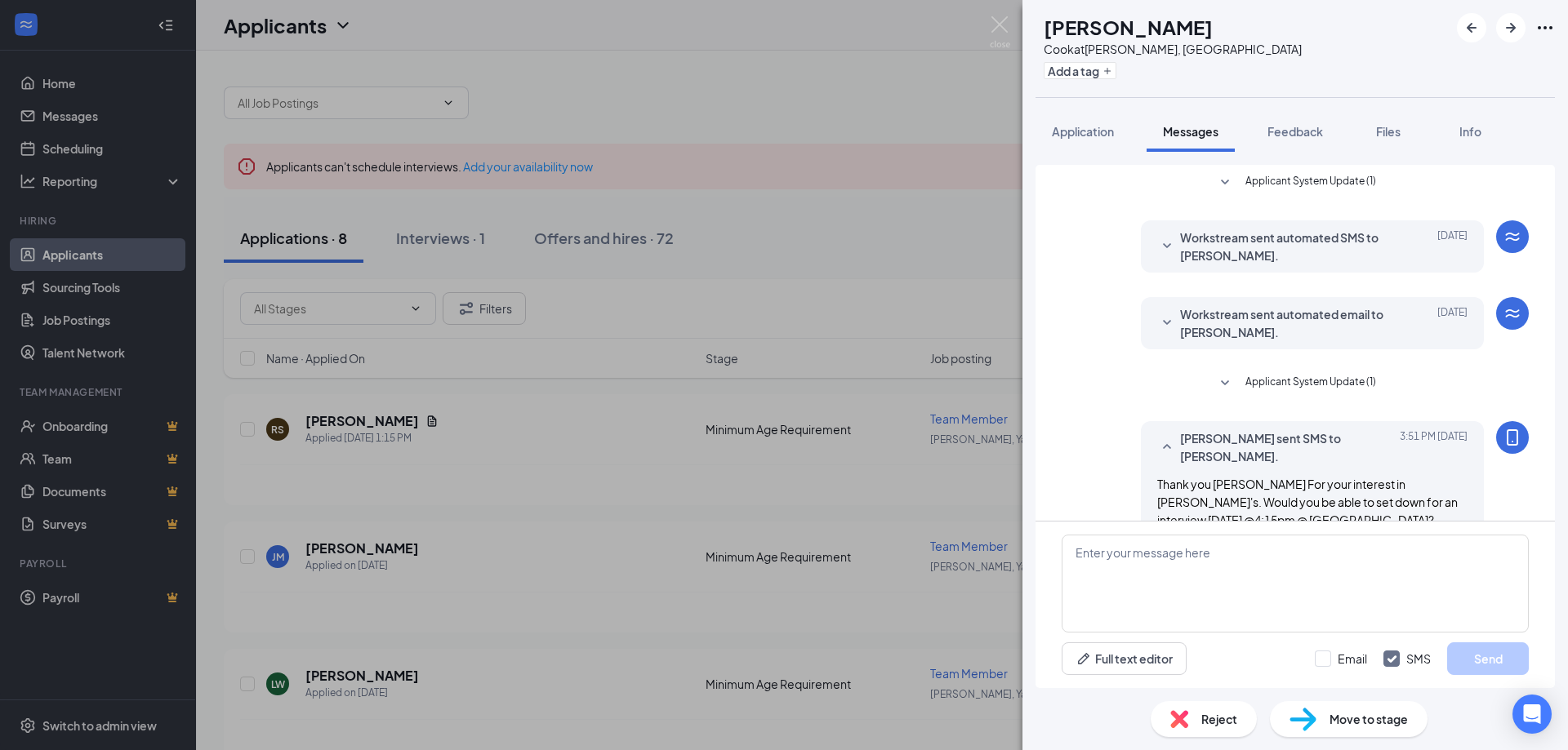
scroll to position [33, 0]
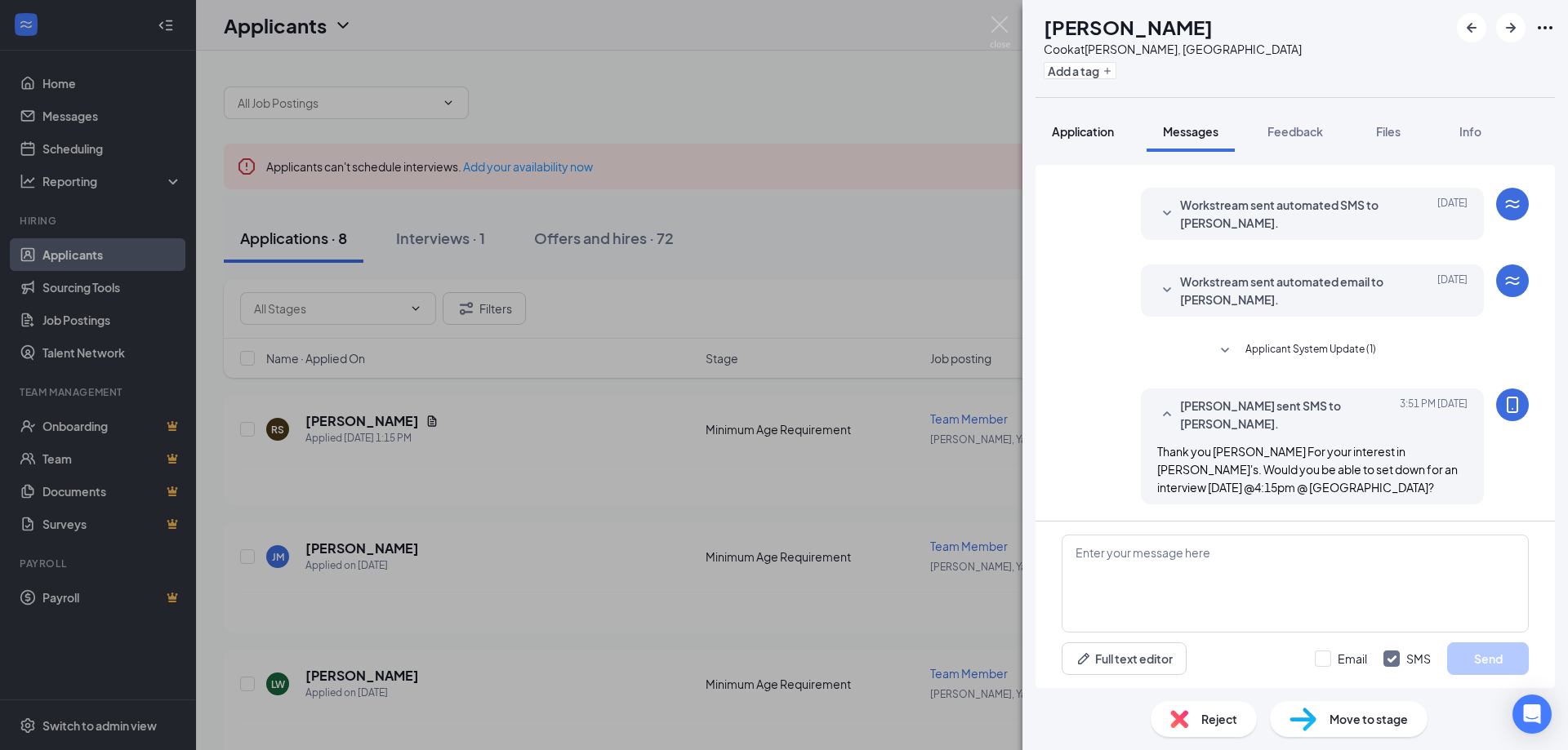
click at [1066, 137] on span "Application" at bounding box center [1083, 131] width 62 height 15
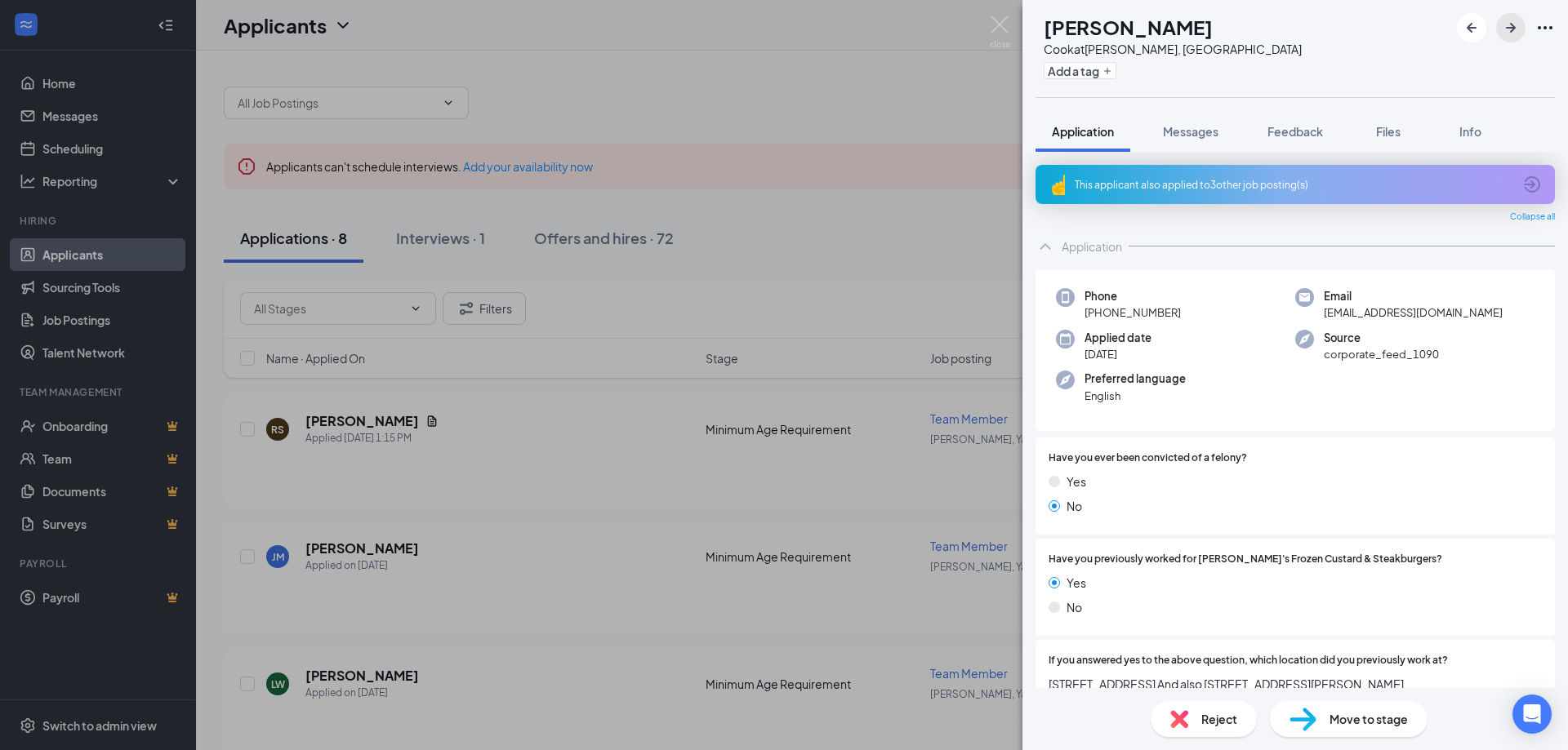
click at [1513, 31] on icon "ArrowRight" at bounding box center [1511, 28] width 10 height 10
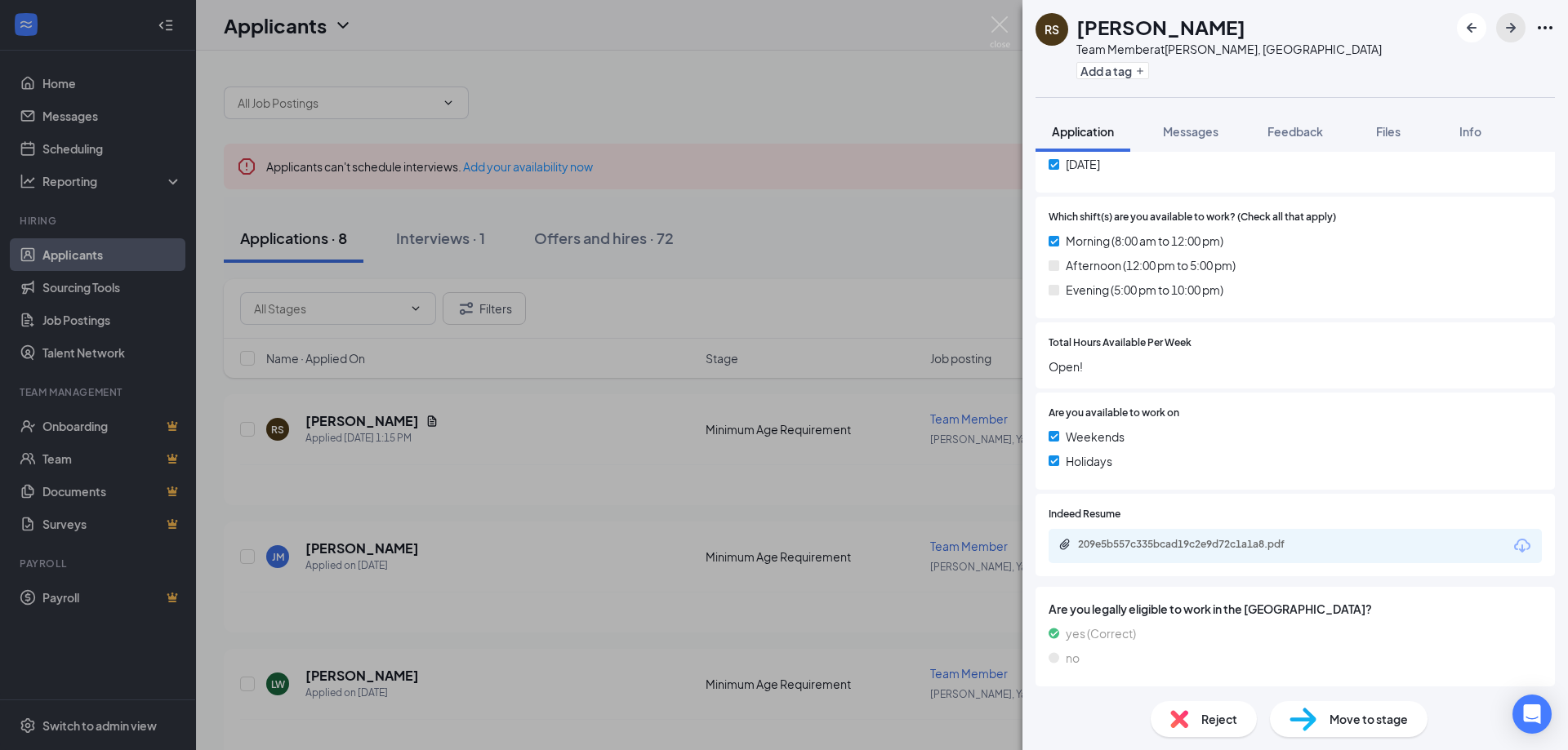
scroll to position [244, 0]
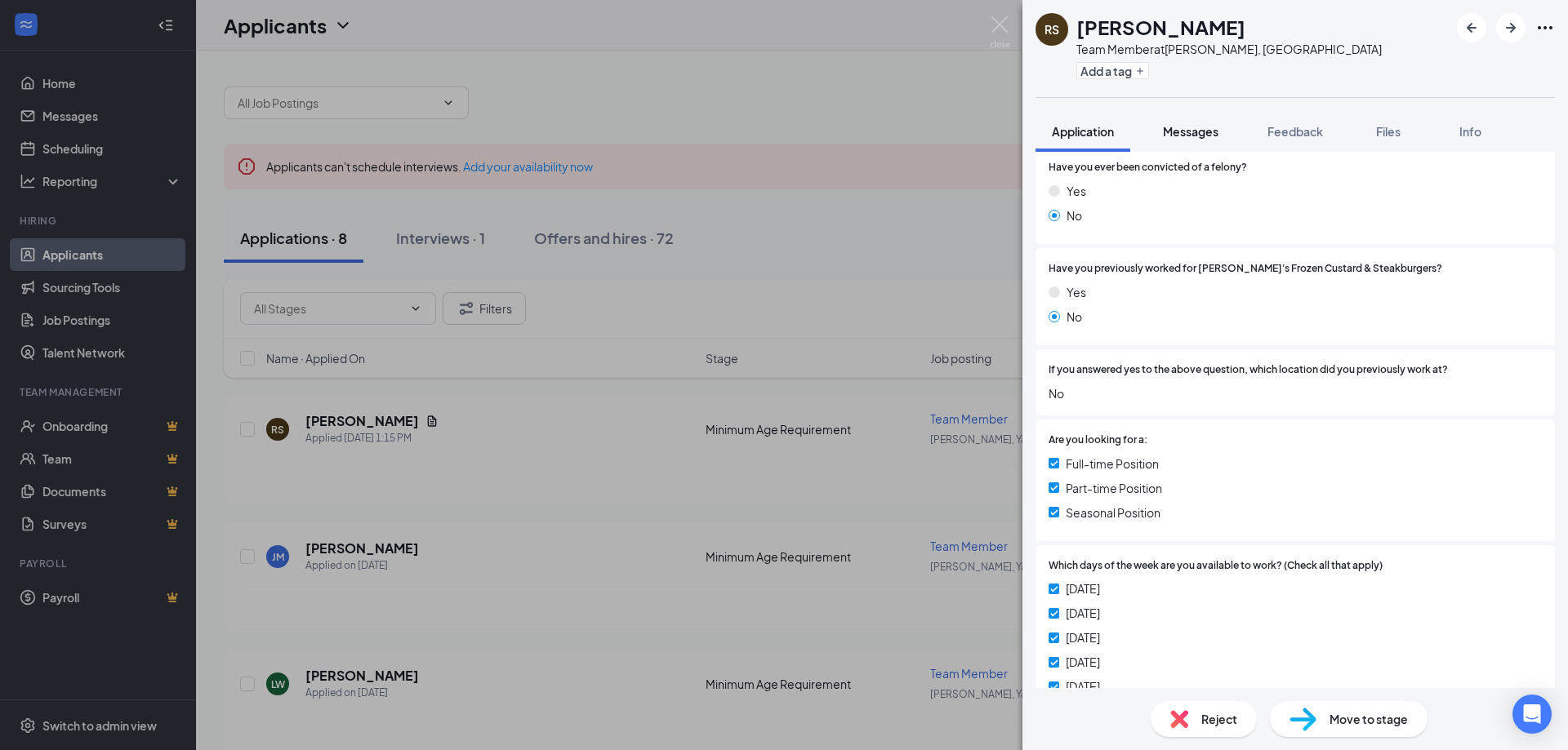
click at [1199, 135] on span "Messages" at bounding box center [1190, 131] width 55 height 15
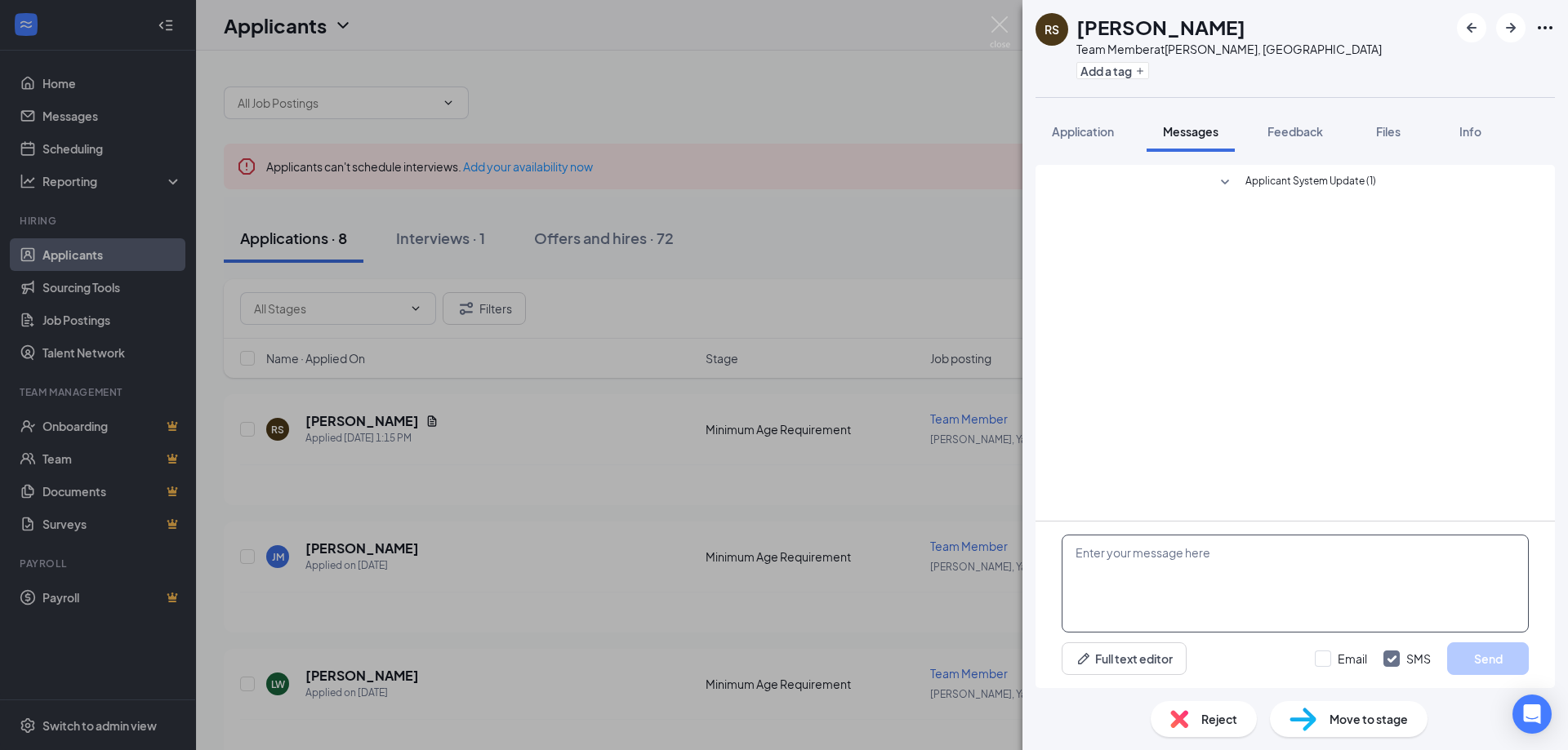
click at [1130, 556] on textarea at bounding box center [1296, 582] width 467 height 98
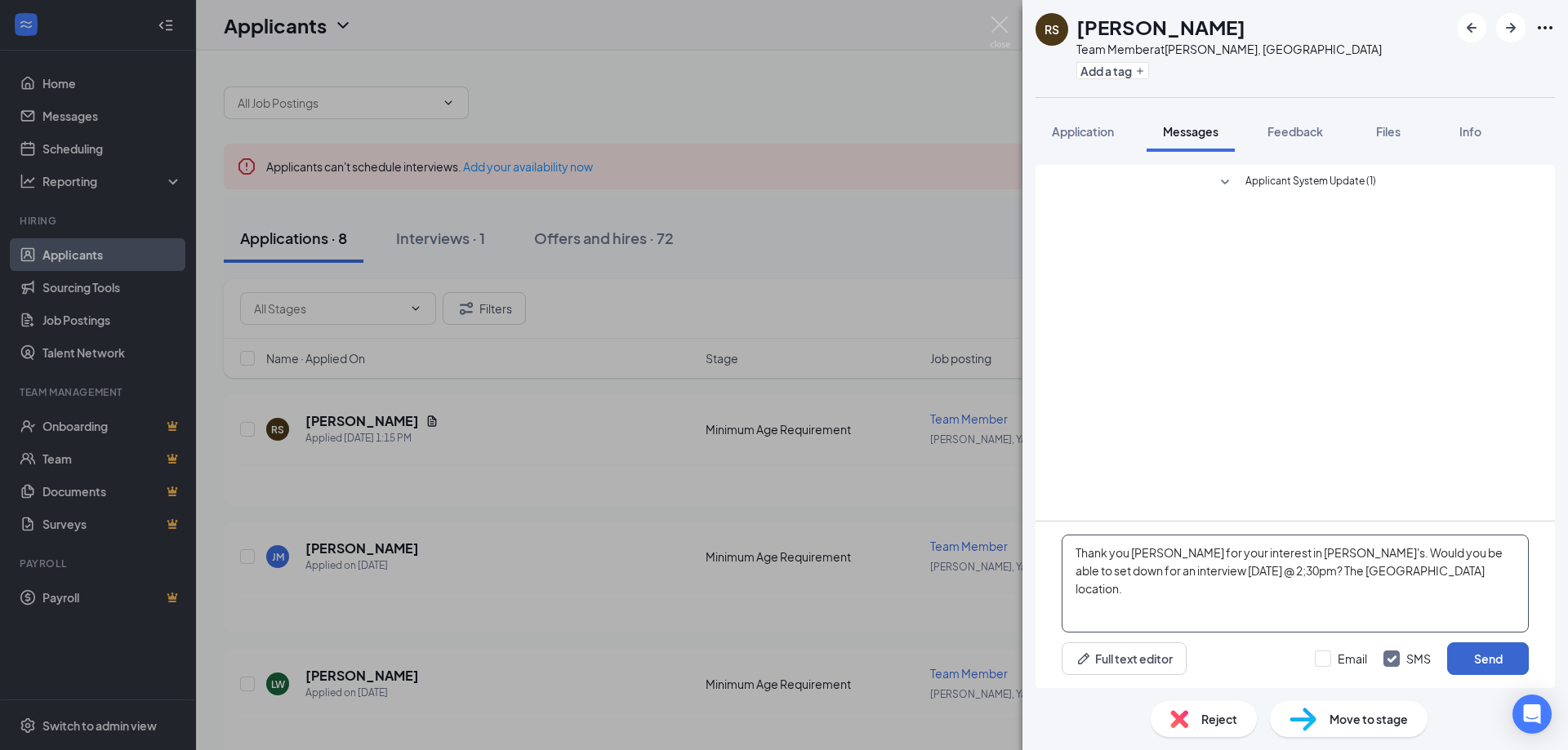
type textarea "Thank you [PERSON_NAME] for your interest in [PERSON_NAME]'s. Would you be able…"
click at [1465, 665] on button "Send" at bounding box center [1487, 658] width 82 height 33
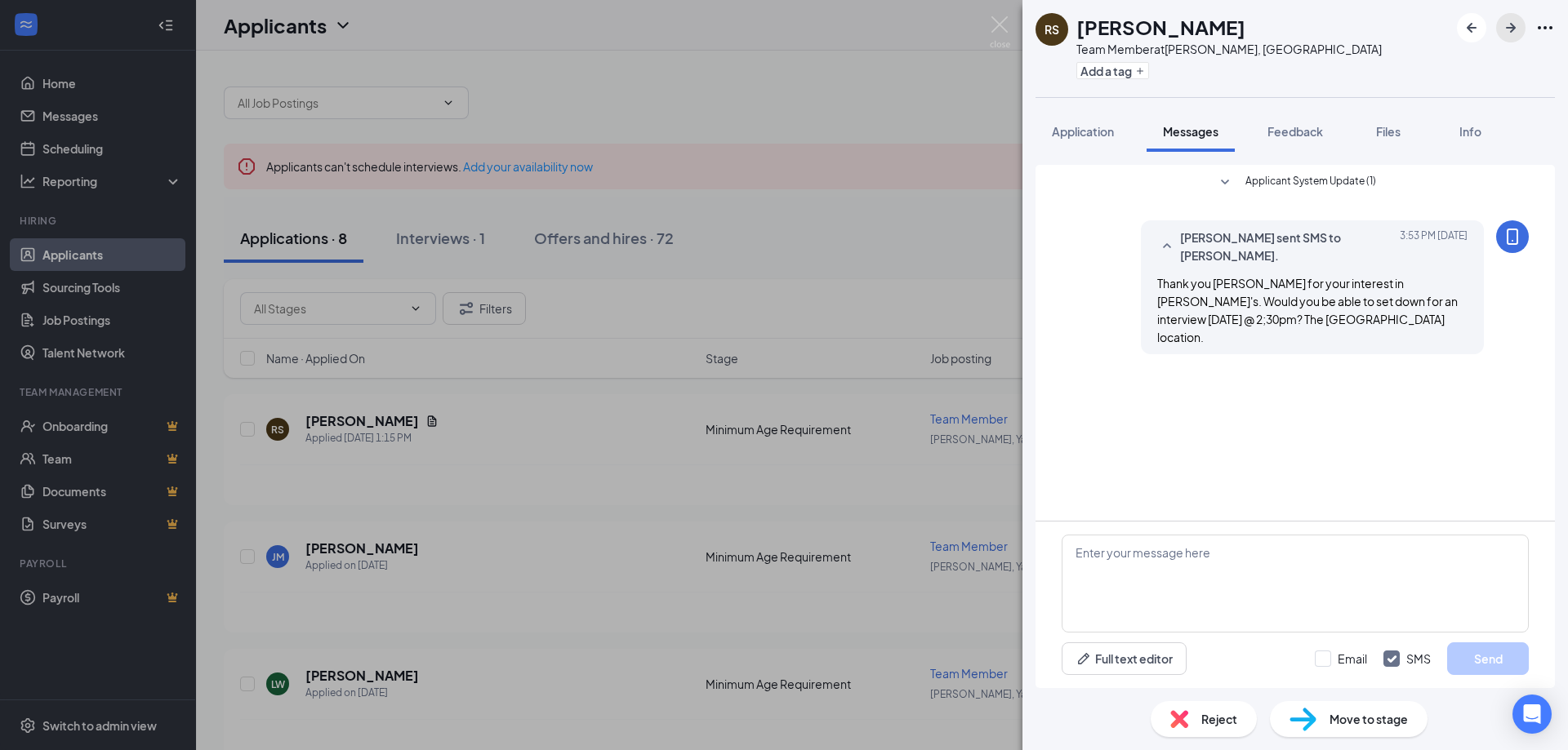
click at [1501, 31] on icon "ArrowRight" at bounding box center [1511, 28] width 20 height 20
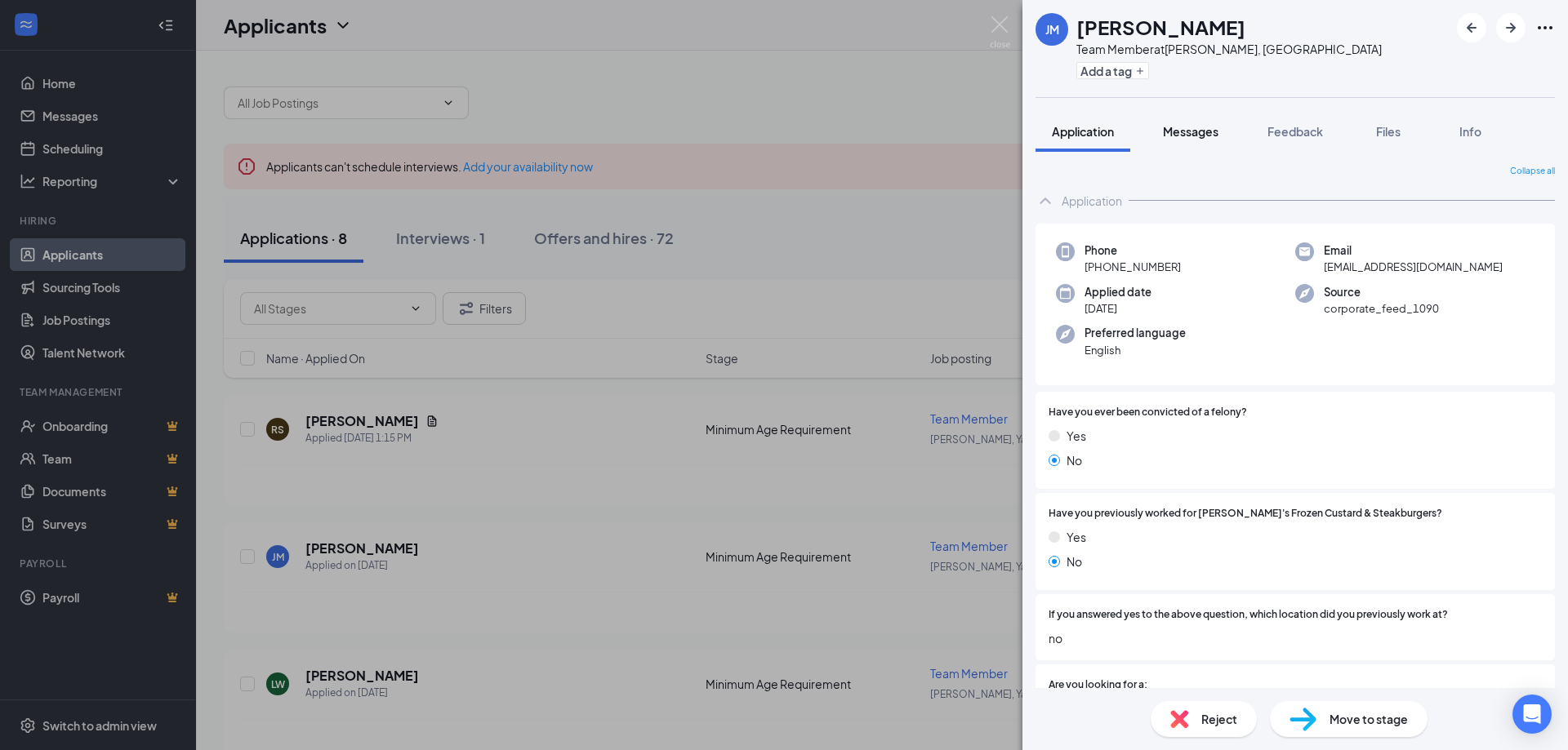
click at [1185, 133] on span "Messages" at bounding box center [1190, 131] width 55 height 15
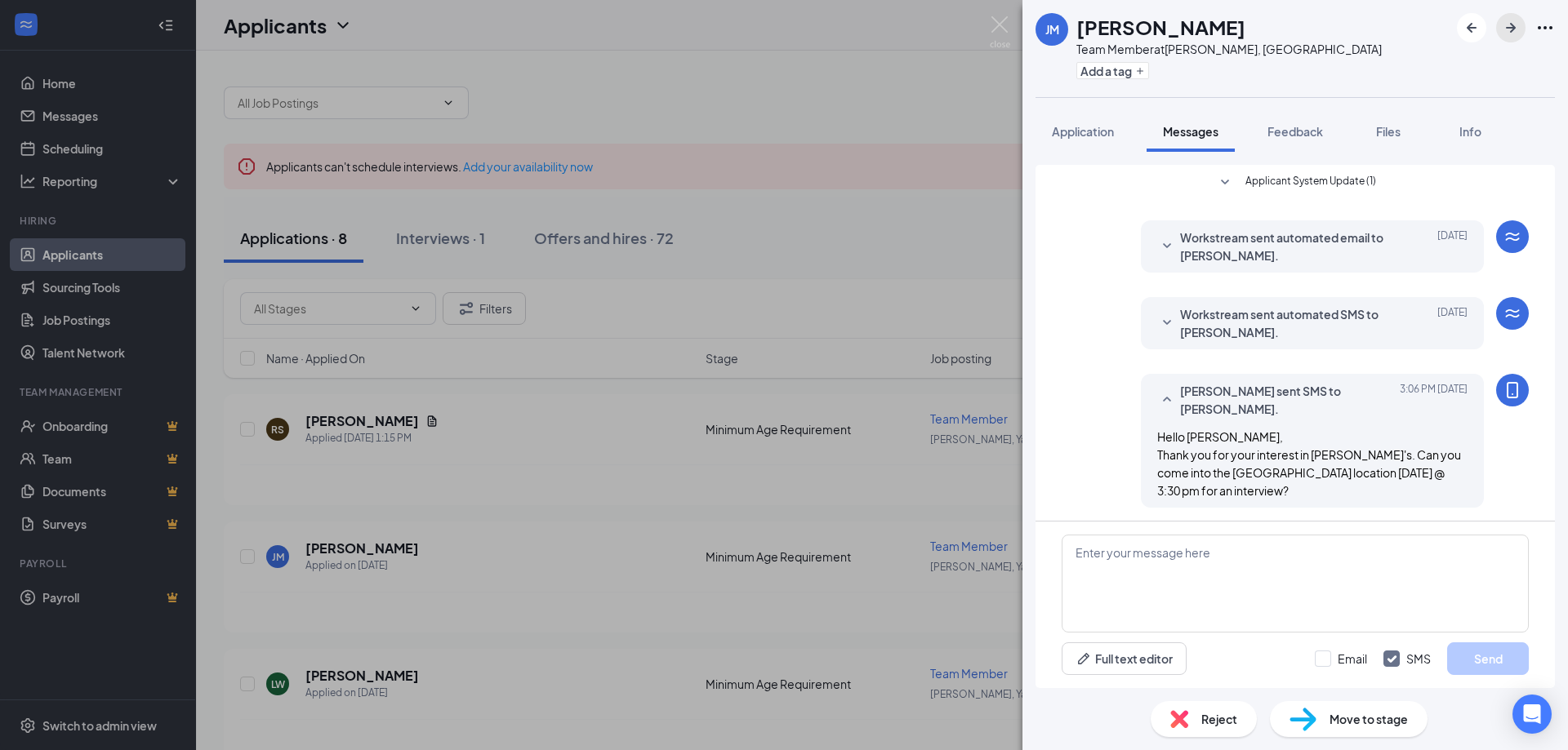
click at [1507, 27] on icon "ArrowRight" at bounding box center [1511, 28] width 10 height 10
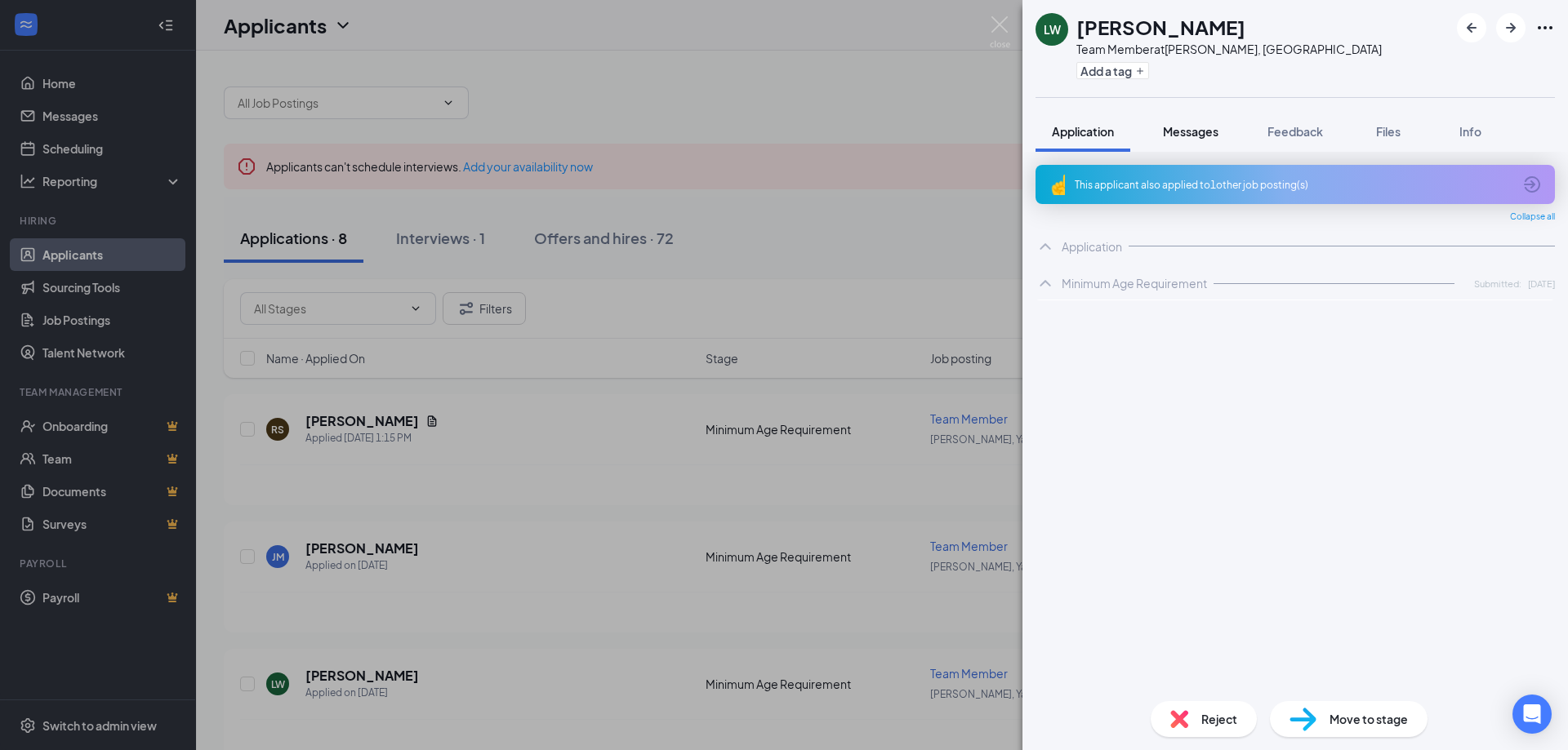
click at [1205, 130] on span "Messages" at bounding box center [1190, 131] width 55 height 15
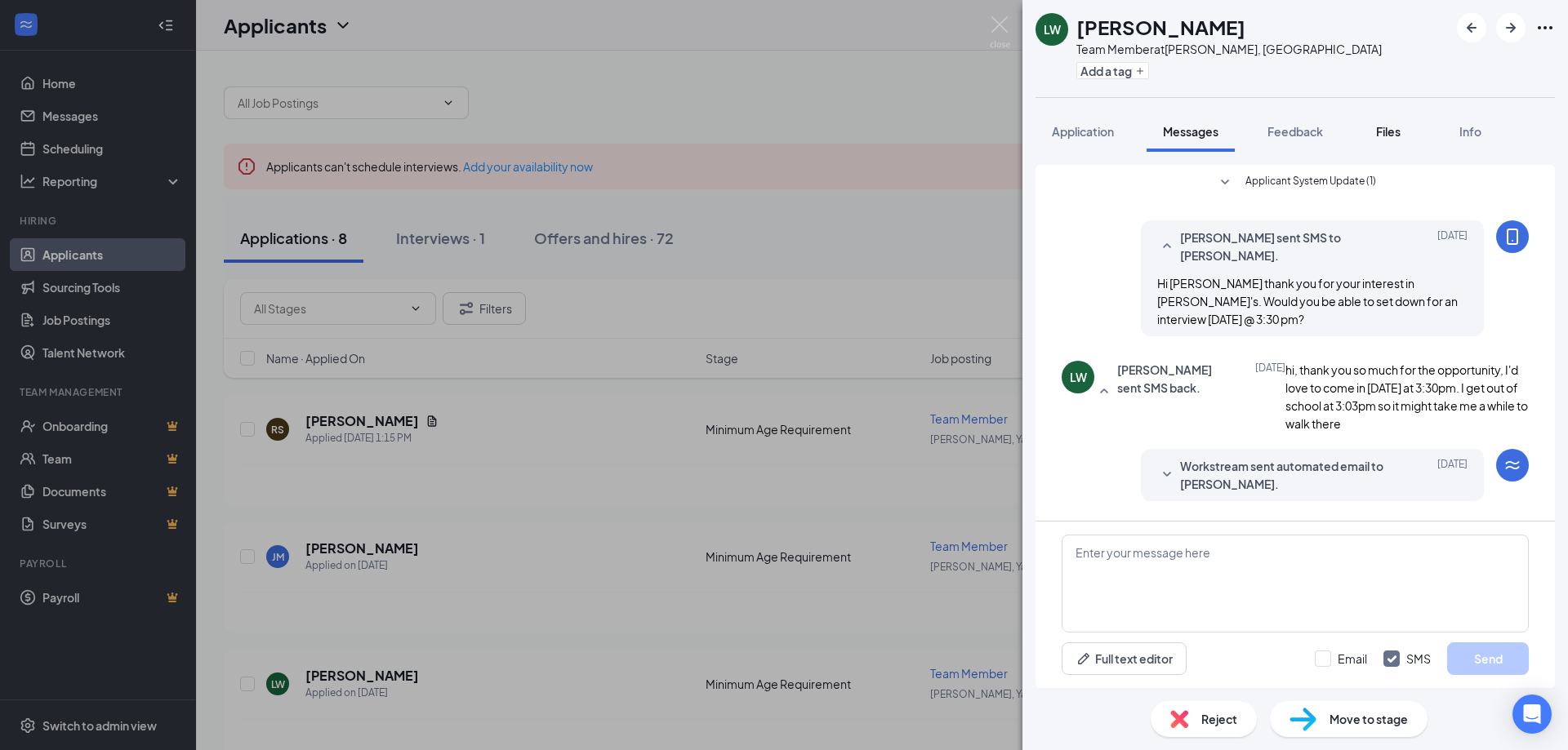
scroll to position [744, 0]
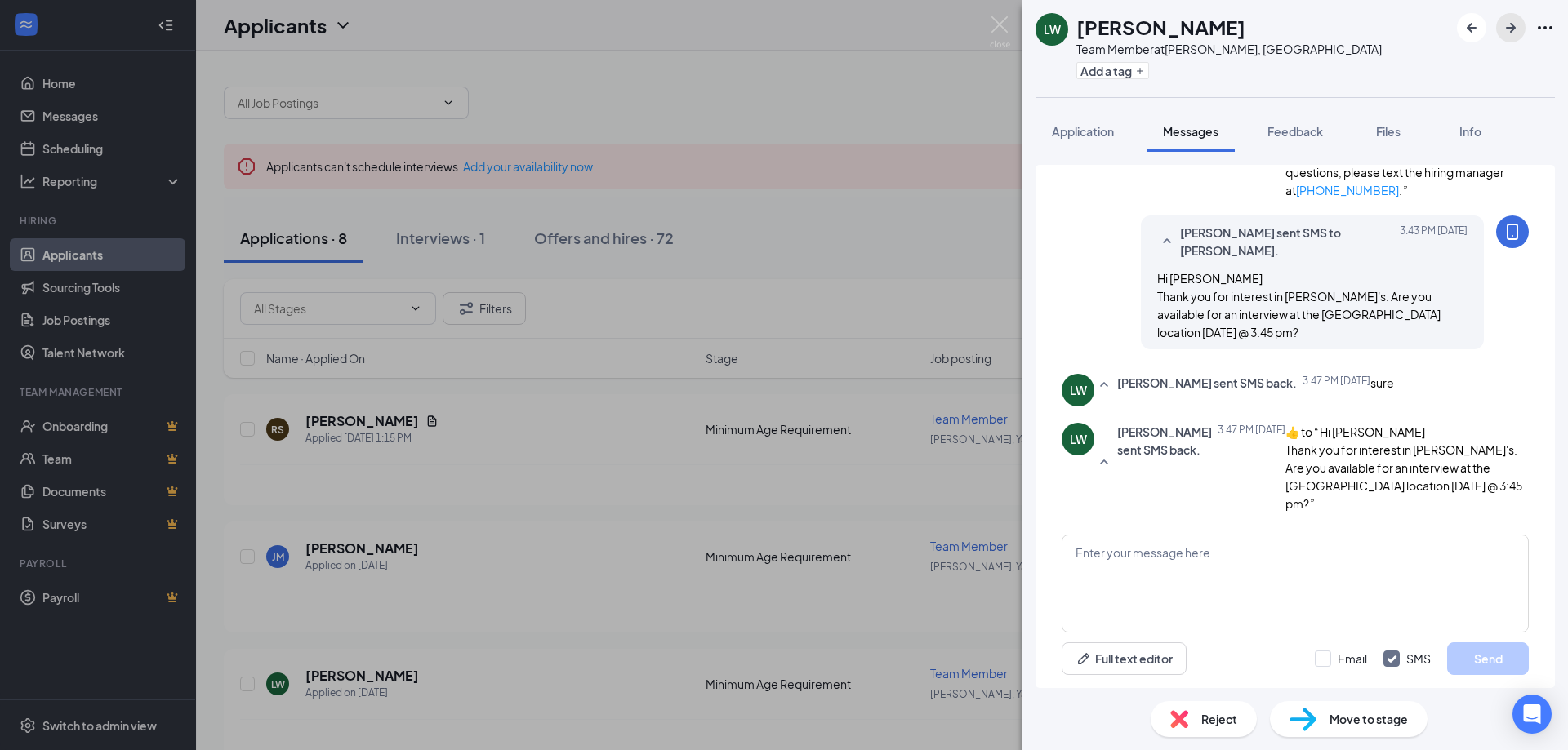
click at [1505, 31] on icon "ArrowRight" at bounding box center [1511, 28] width 20 height 20
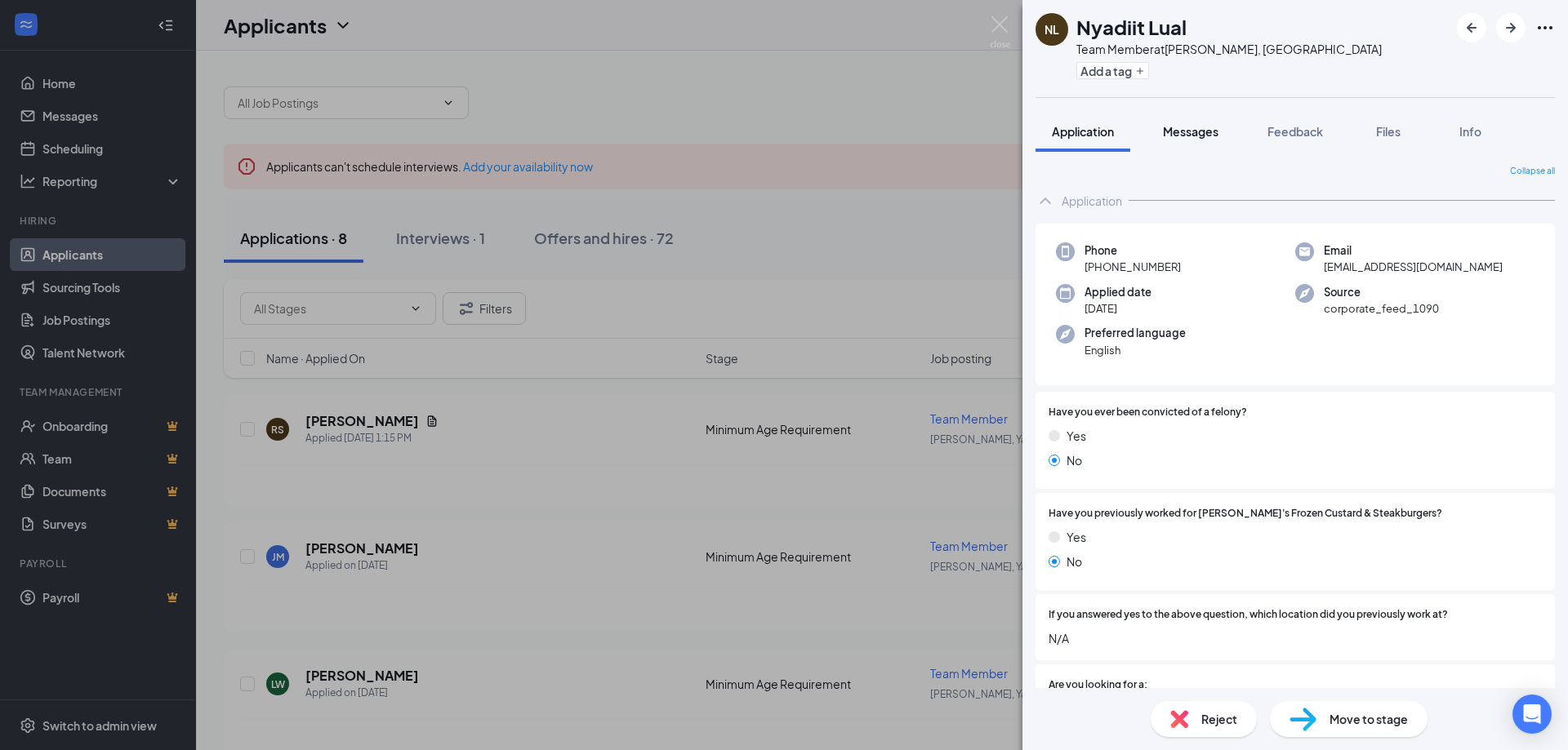
click at [1197, 134] on span "Messages" at bounding box center [1190, 131] width 55 height 15
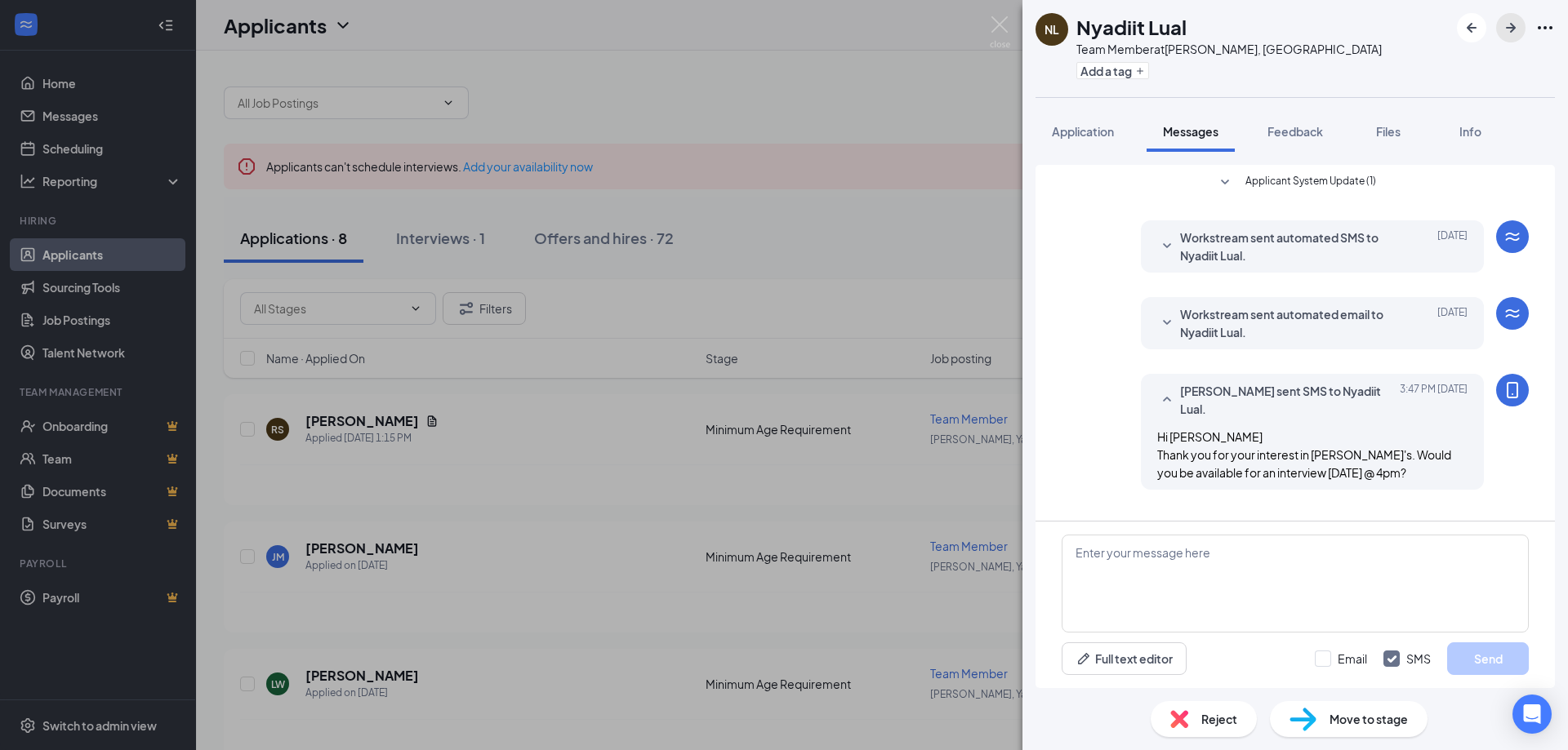
click at [1499, 28] on button "button" at bounding box center [1511, 28] width 30 height 30
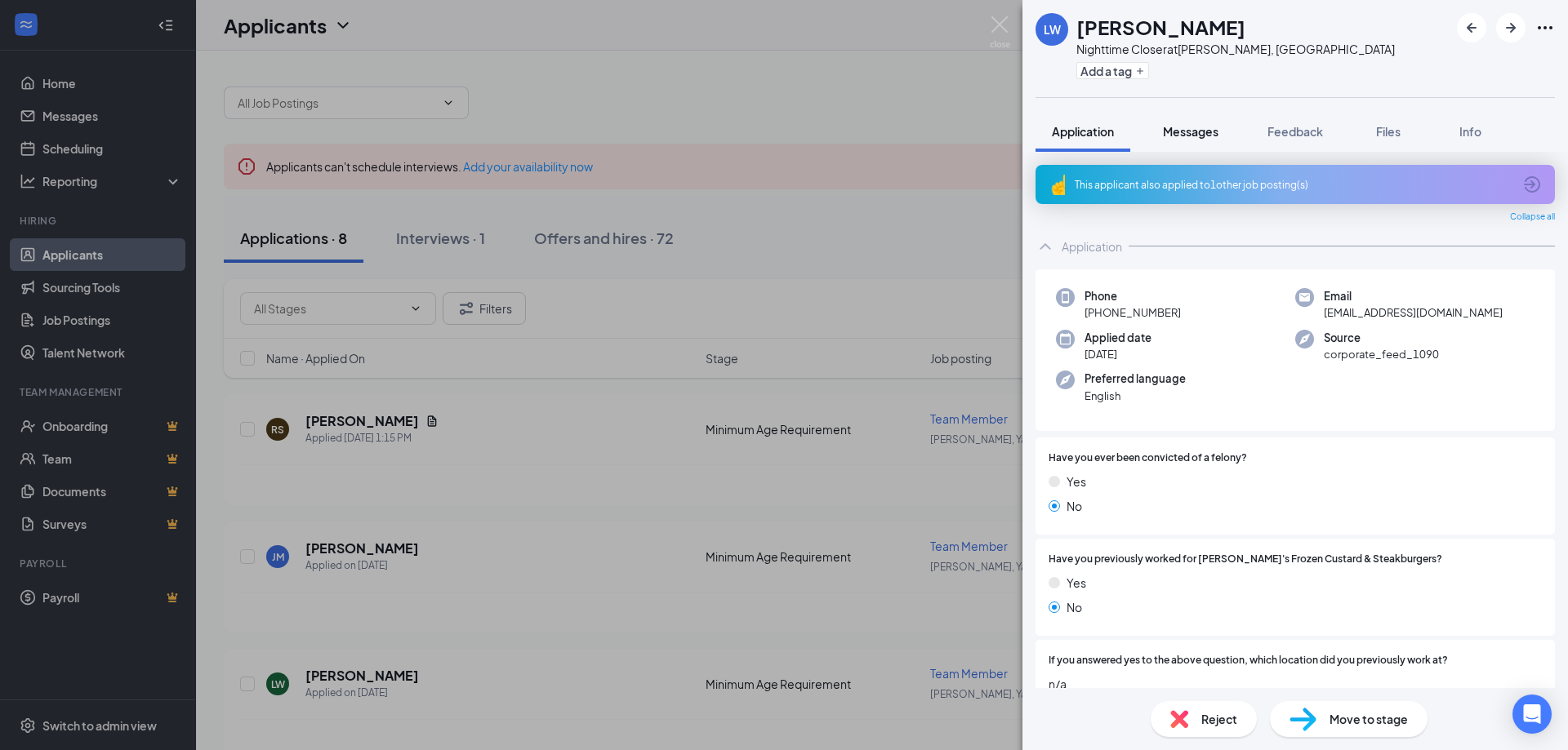
click at [1198, 131] on span "Messages" at bounding box center [1190, 131] width 55 height 15
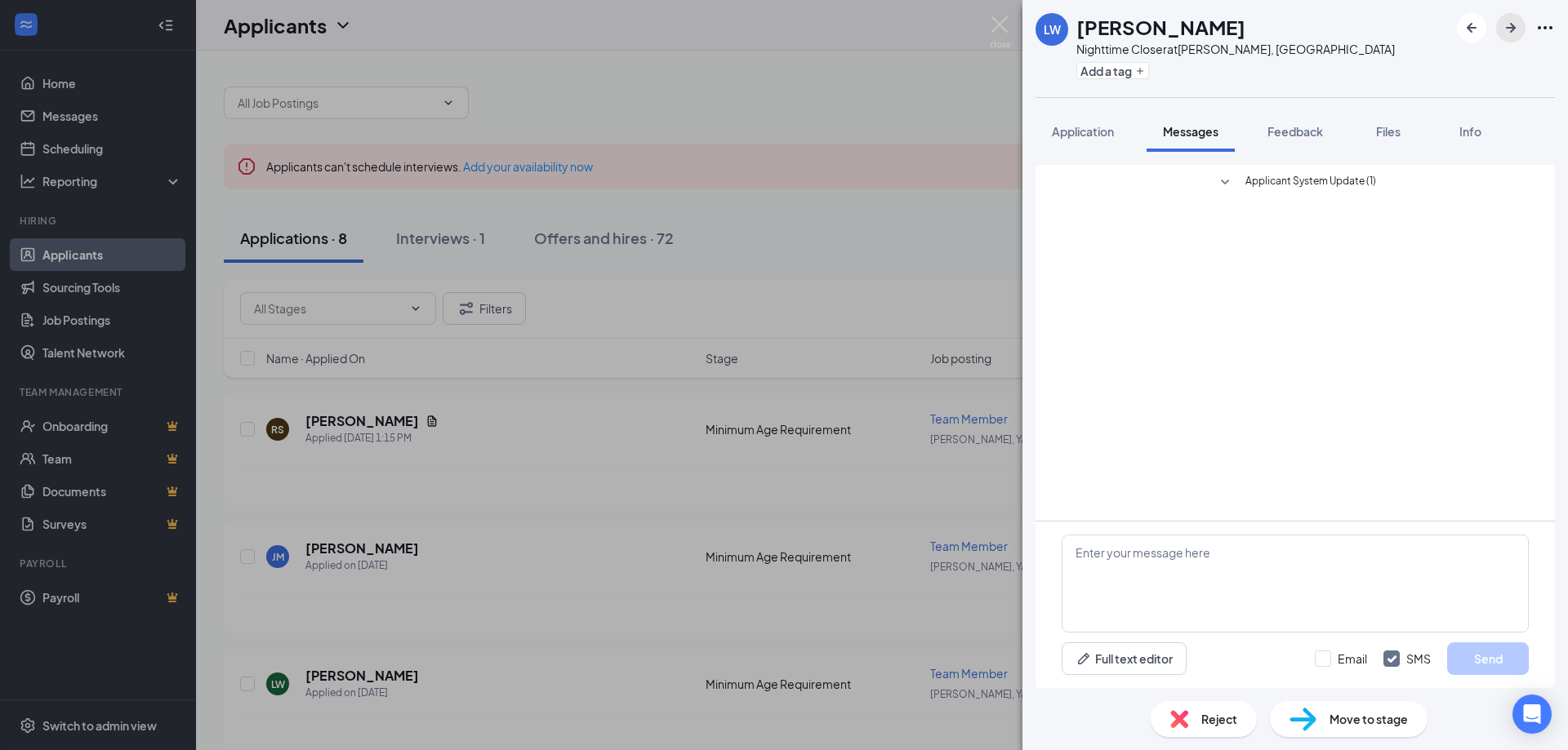
click at [1509, 33] on icon "ArrowRight" at bounding box center [1511, 28] width 20 height 20
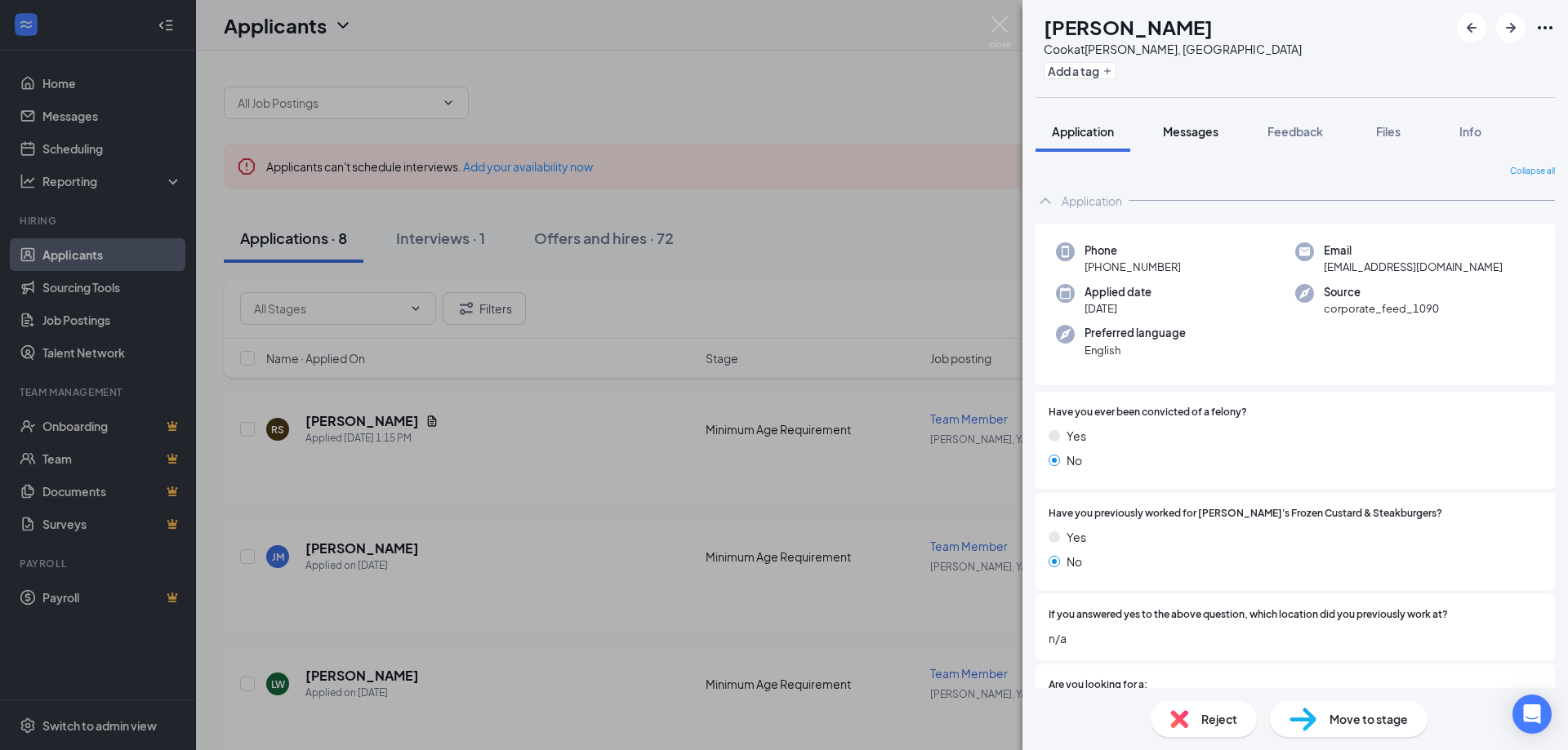
click at [1178, 133] on span "Messages" at bounding box center [1190, 131] width 55 height 15
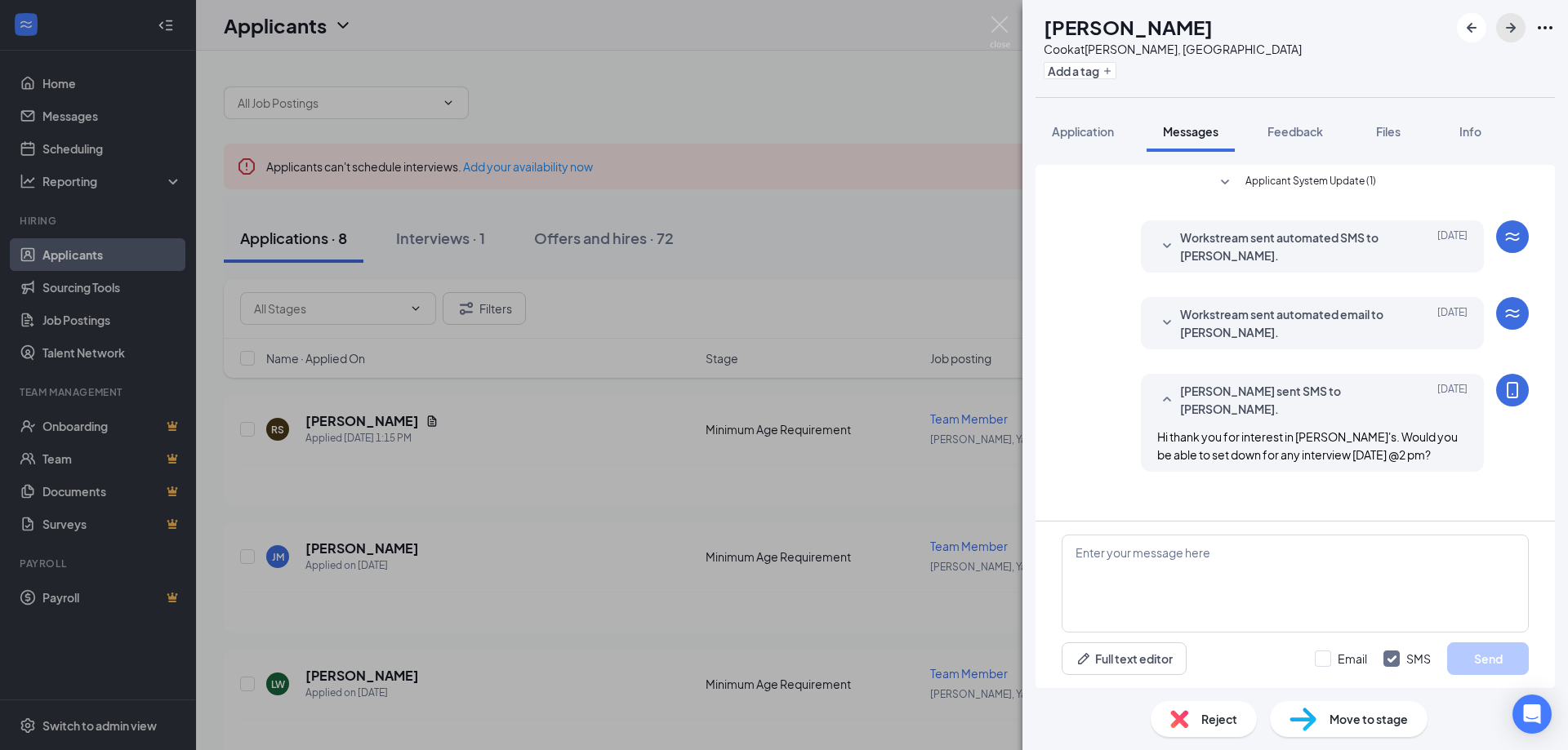
click at [1509, 33] on icon "ArrowRight" at bounding box center [1511, 28] width 20 height 20
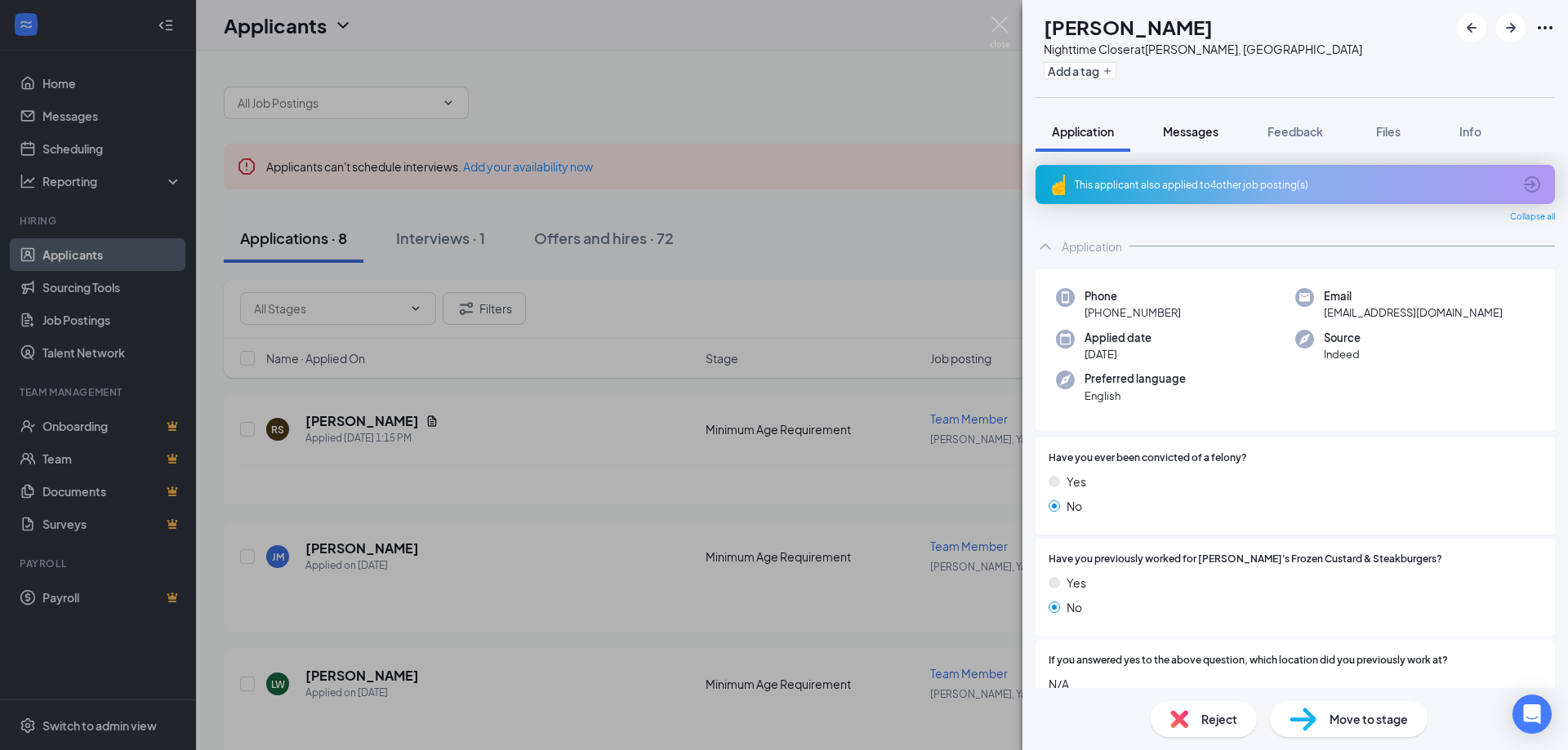
click at [1195, 129] on span "Messages" at bounding box center [1190, 131] width 55 height 15
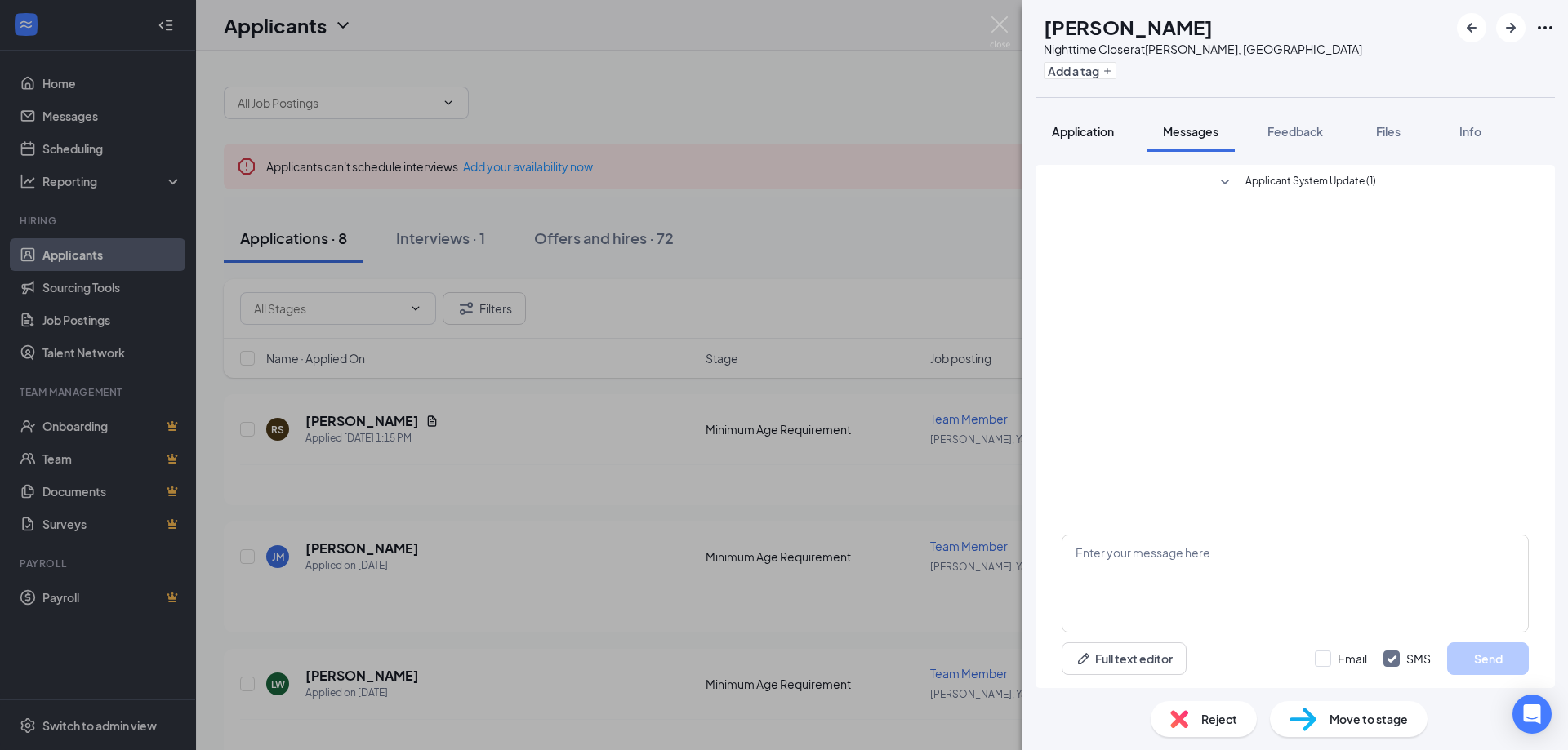
click at [1114, 126] on span "Application" at bounding box center [1083, 131] width 62 height 15
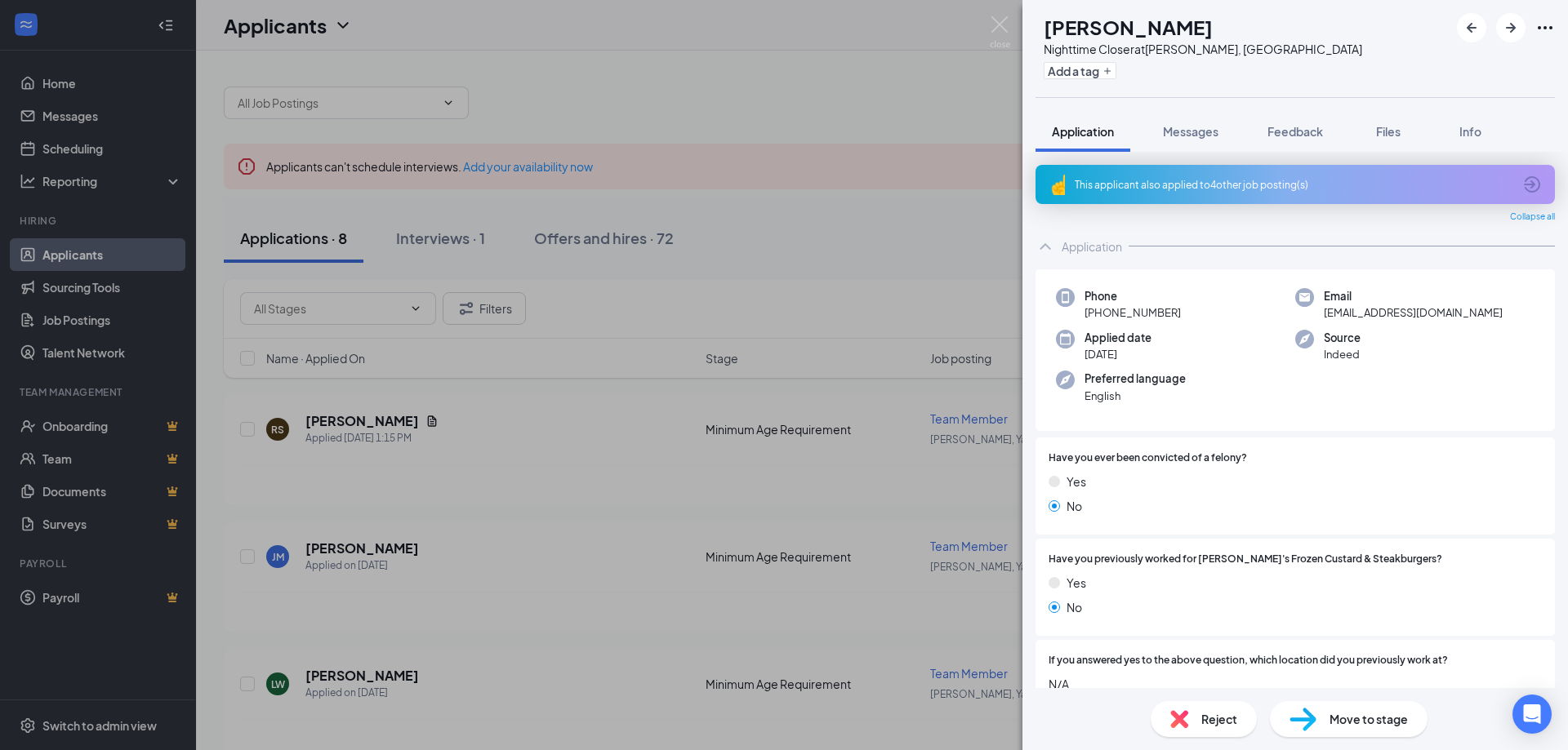
click at [1151, 187] on div "This applicant also applied to 4 other job posting(s)" at bounding box center [1294, 185] width 438 height 14
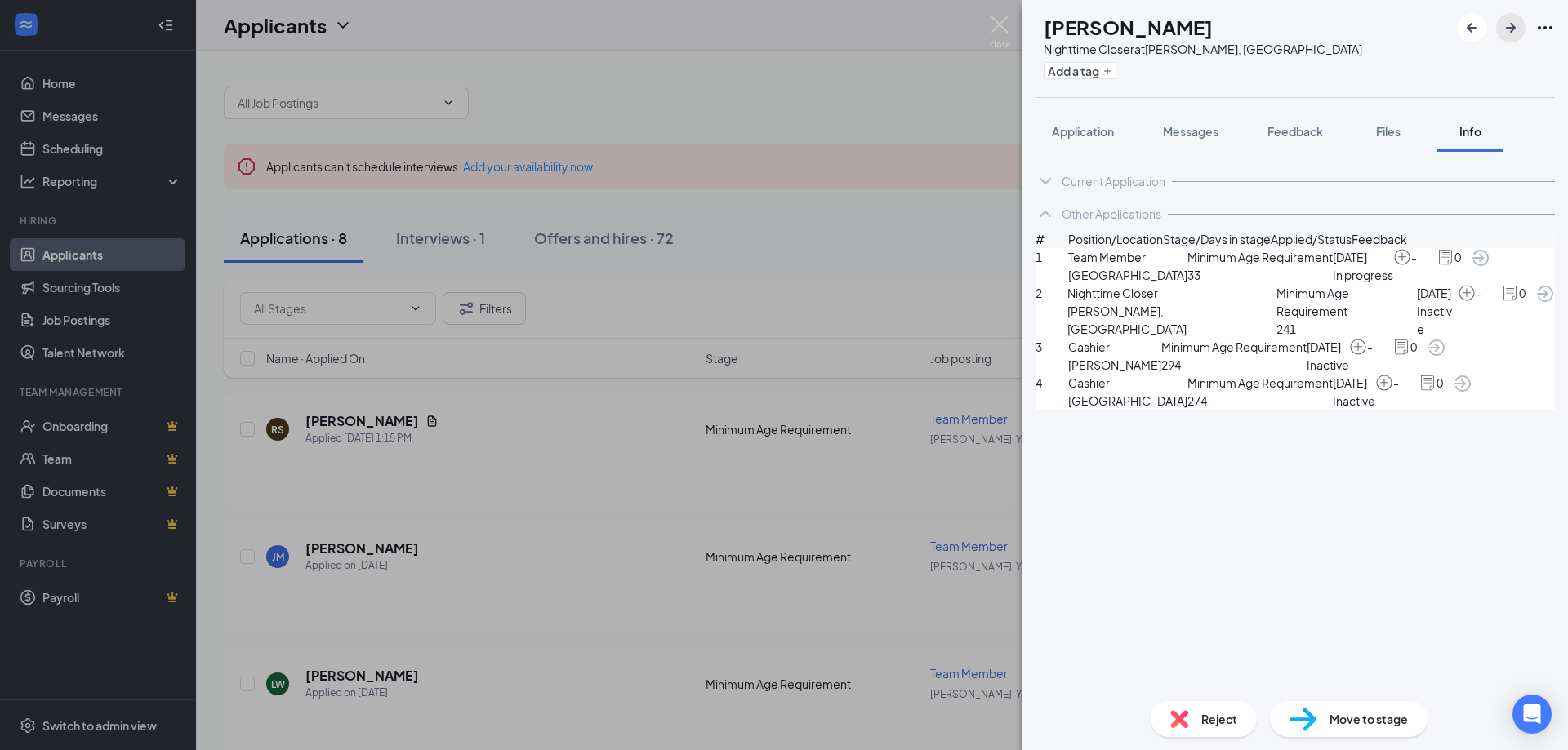
click at [1507, 26] on icon "ArrowRight" at bounding box center [1511, 28] width 20 height 20
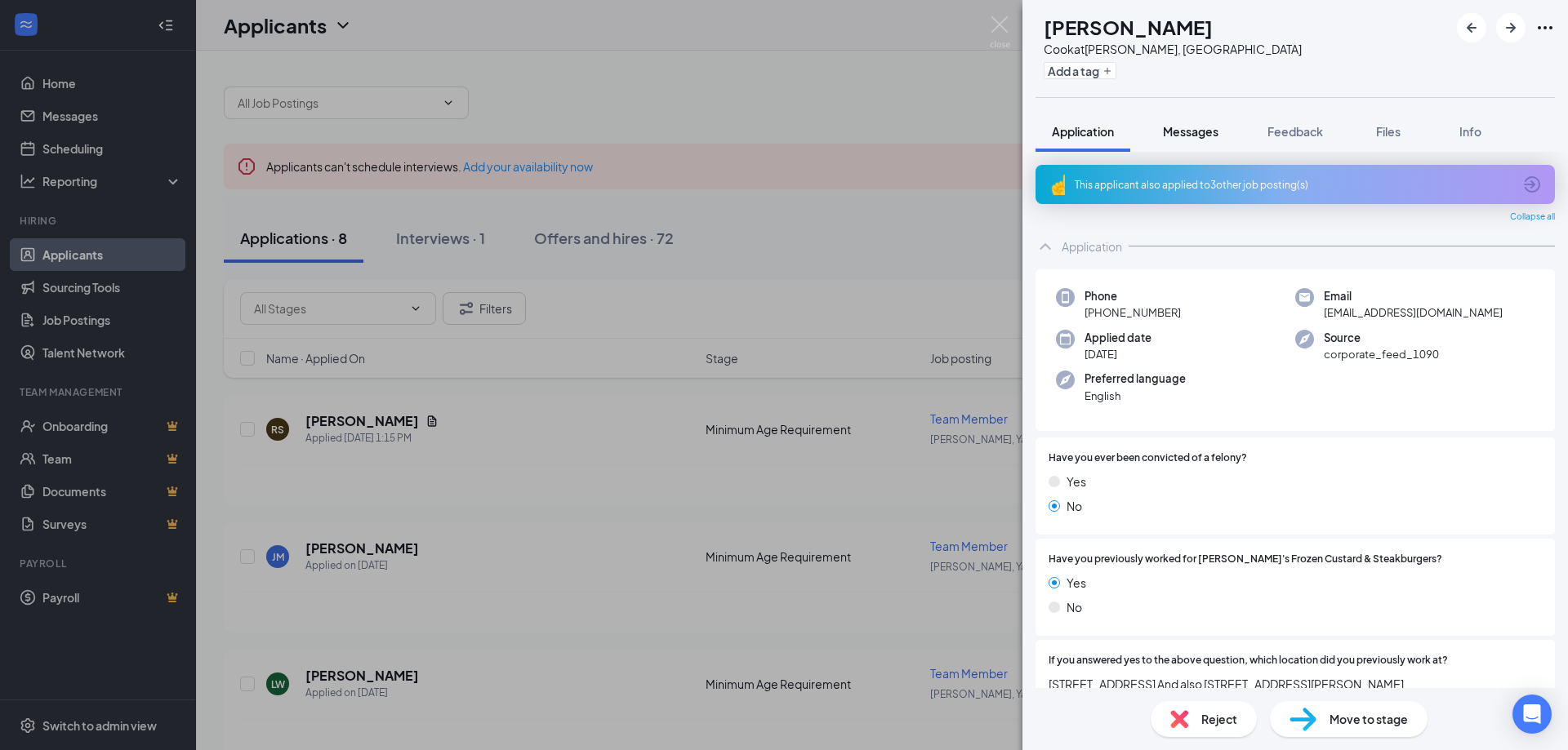
click at [1195, 136] on span "Messages" at bounding box center [1190, 131] width 55 height 15
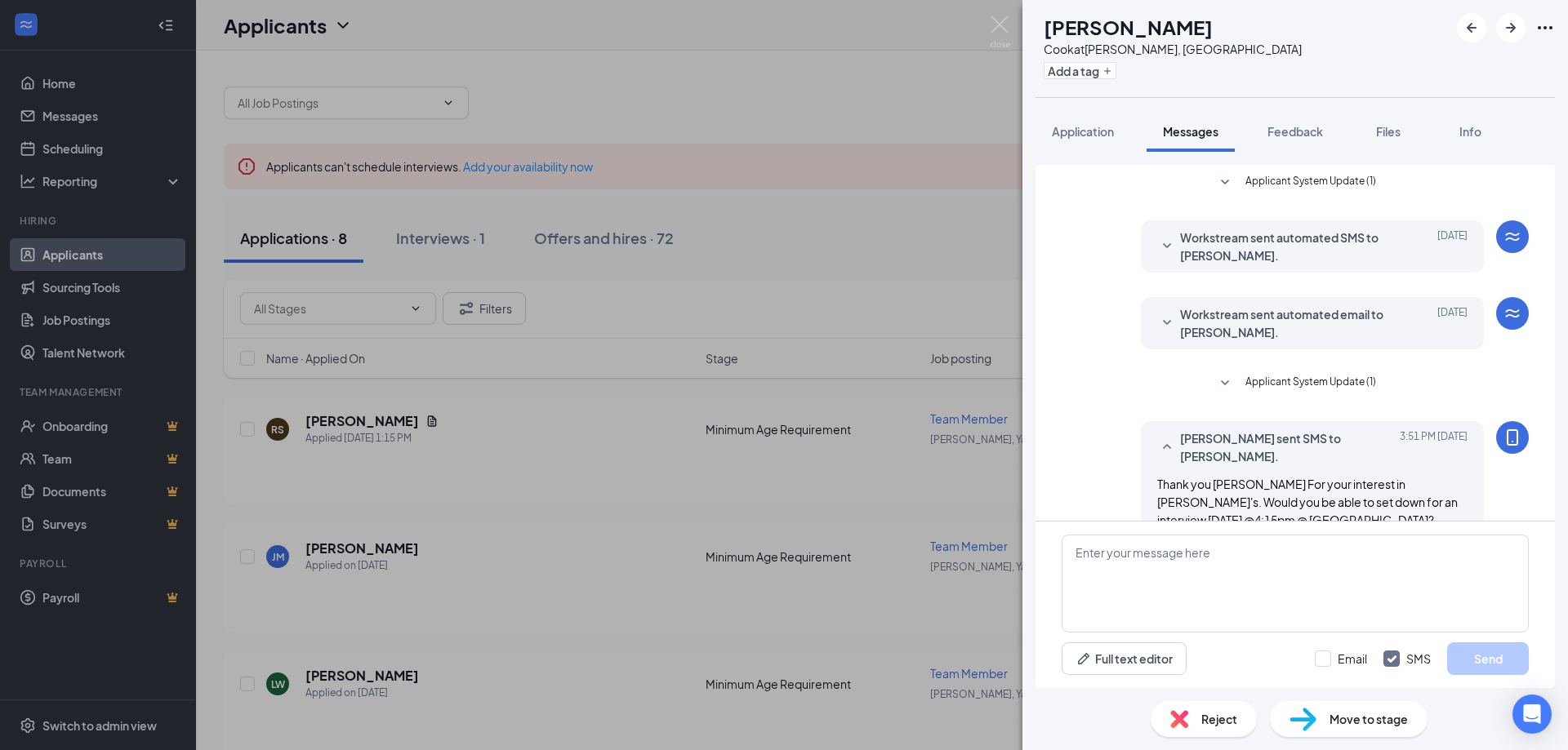
scroll to position [33, 0]
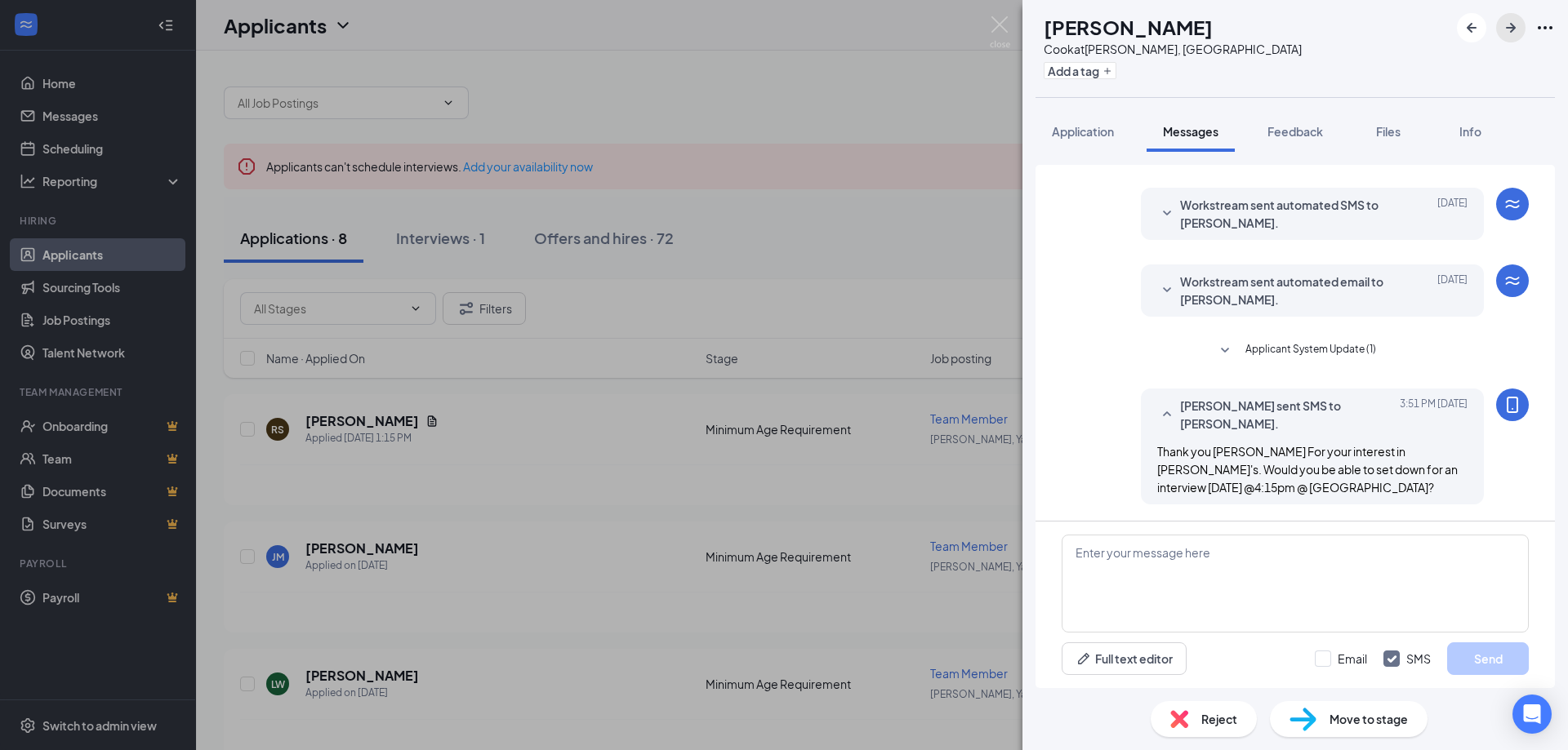
click at [1514, 22] on icon "ArrowRight" at bounding box center [1511, 28] width 20 height 20
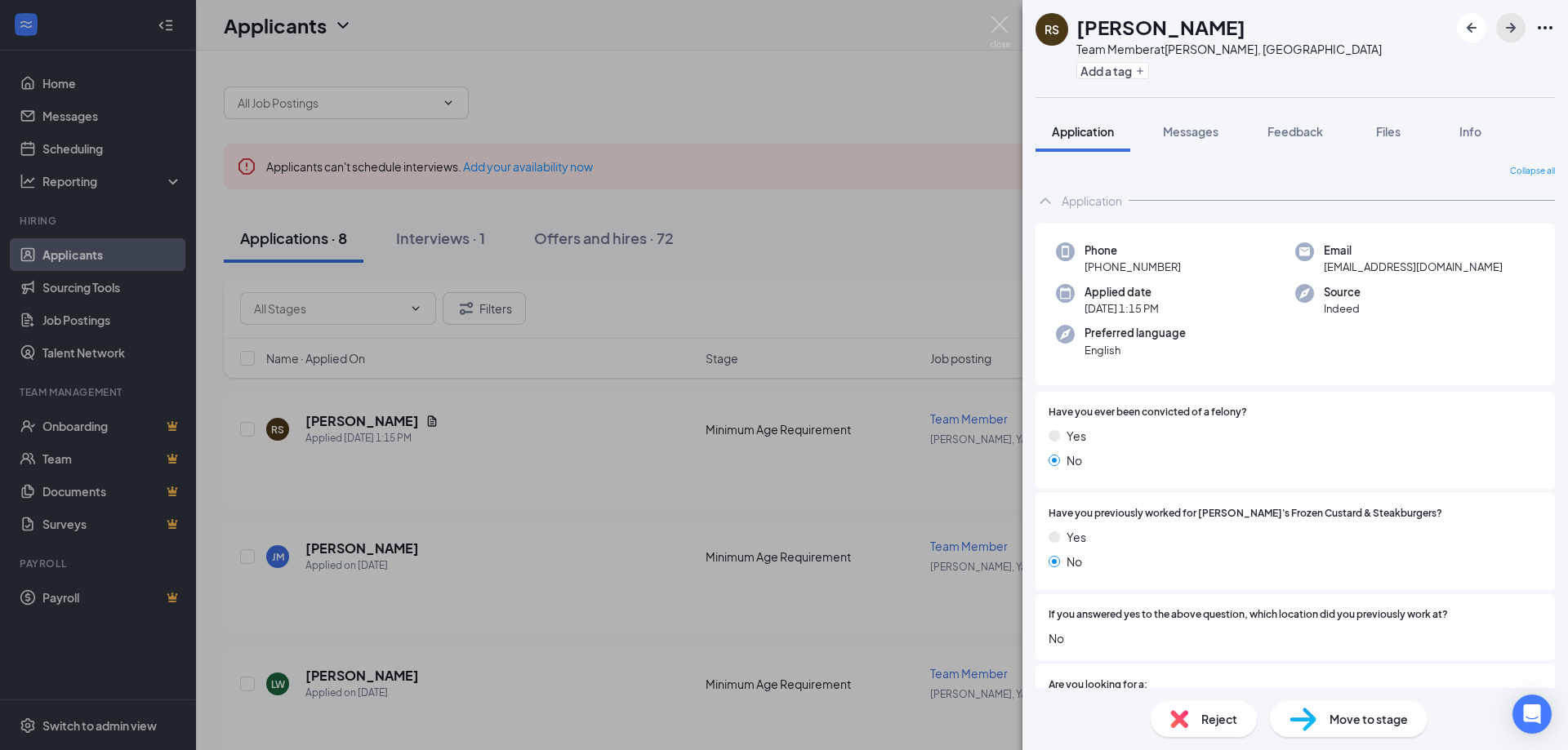
click at [1510, 20] on icon "ArrowRight" at bounding box center [1511, 28] width 20 height 20
